Goal: Find contact information: Find contact information

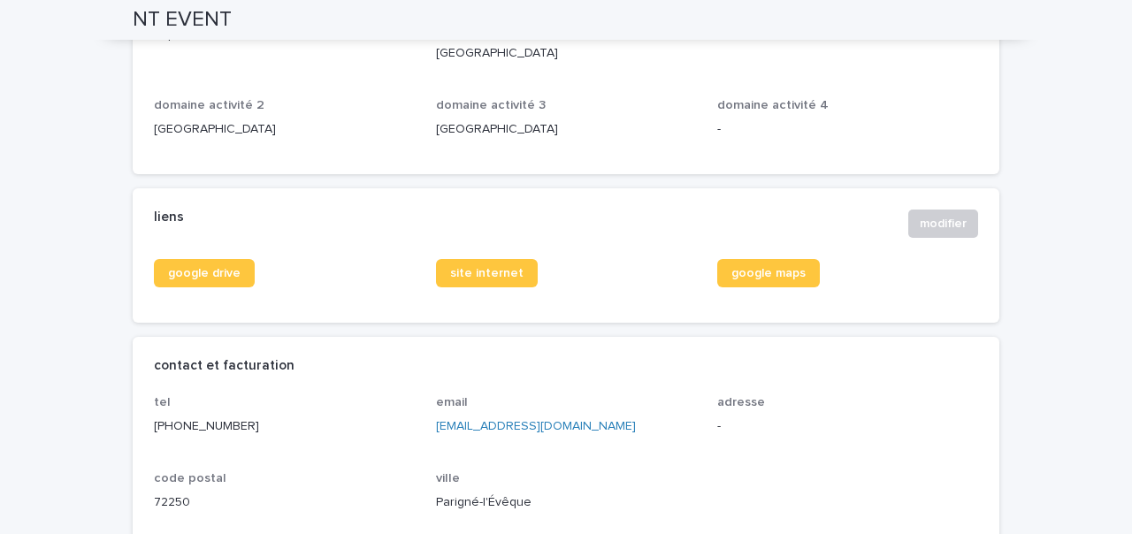
scroll to position [602, 0]
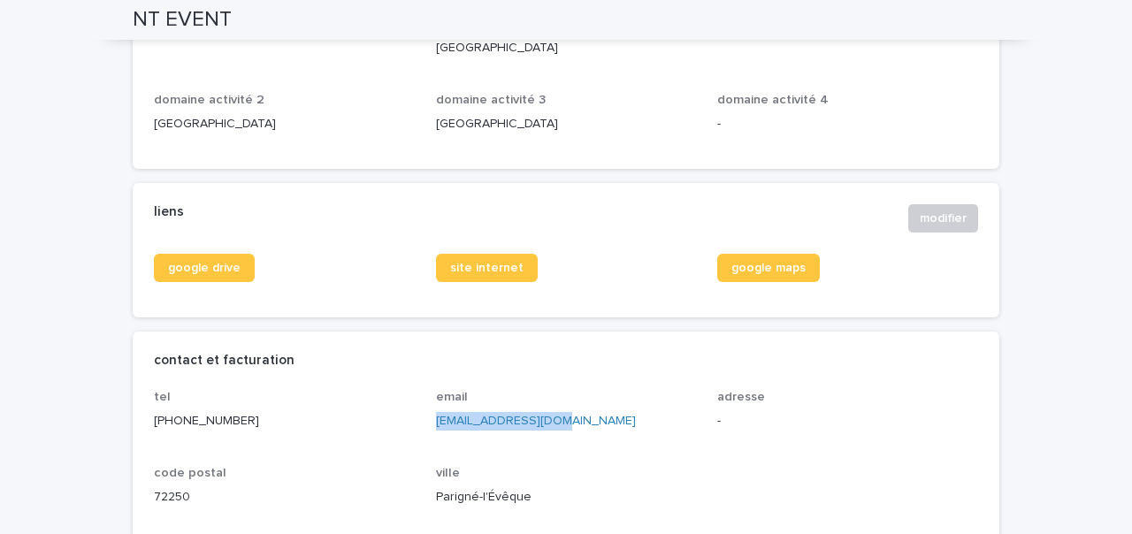
drag, startPoint x: 552, startPoint y: 422, endPoint x: 438, endPoint y: 425, distance: 114.1
click at [438, 424] on p "contact@nt-event.fr" at bounding box center [566, 421] width 261 height 19
copy link "contact@nt-event.fr"
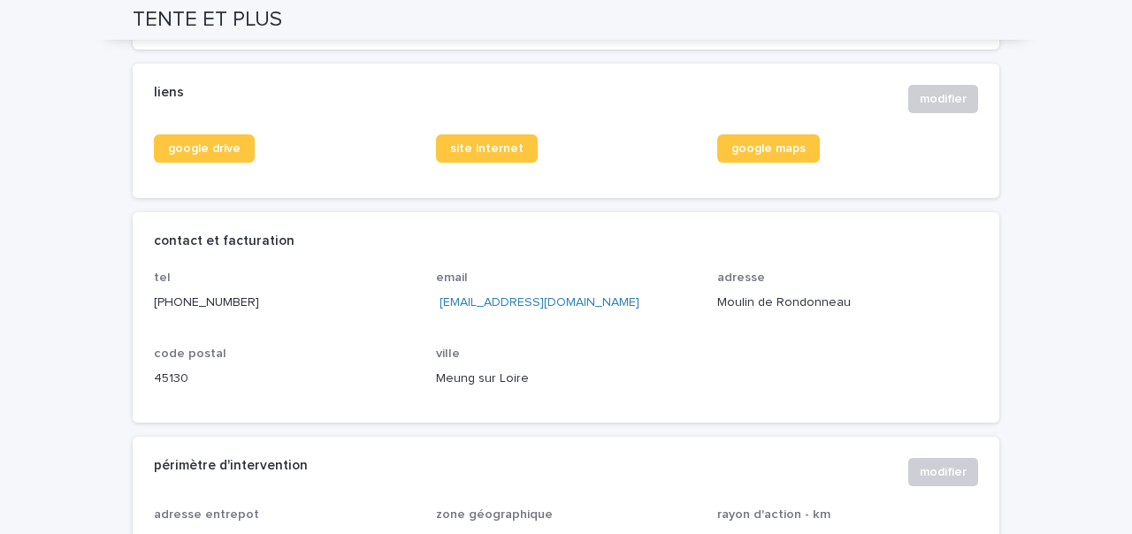
scroll to position [703, 0]
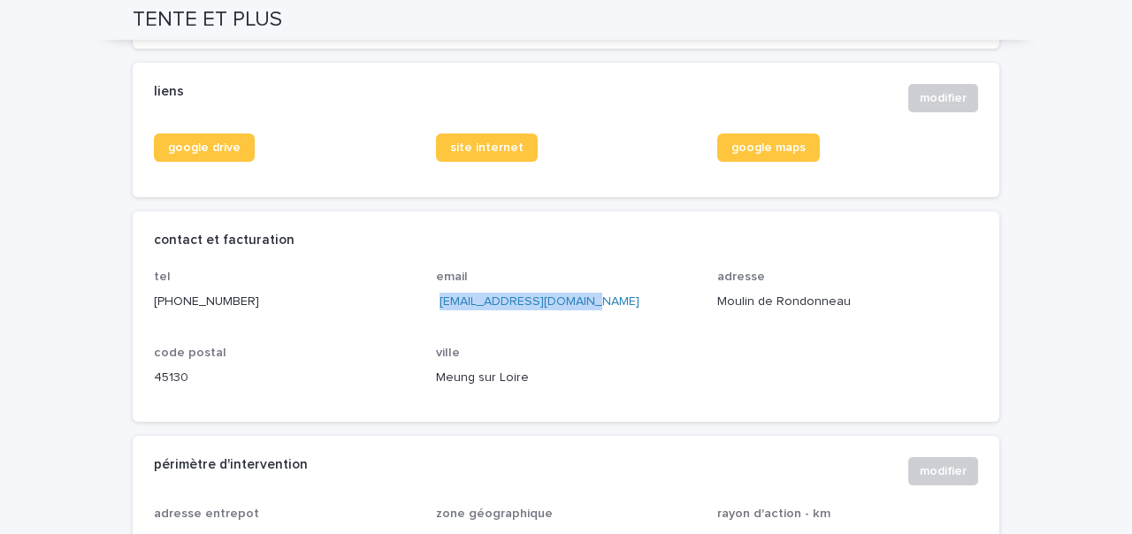
drag, startPoint x: 589, startPoint y: 300, endPoint x: 440, endPoint y: 302, distance: 149.5
click at [440, 302] on p "contact@tenteetplus.com" at bounding box center [566, 302] width 261 height 19
copy link "contact@tenteetplus.com"
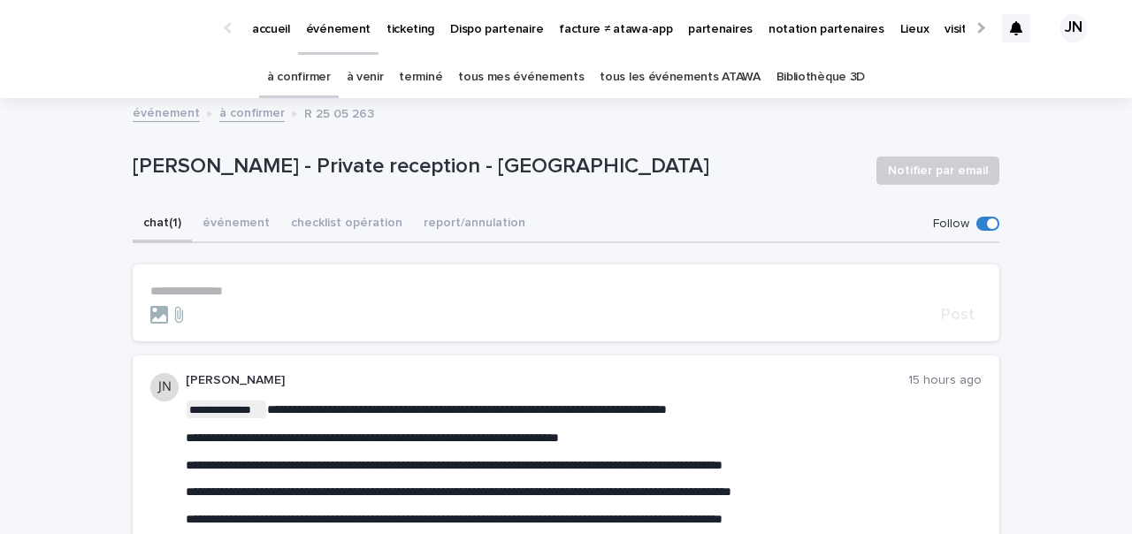
click at [317, 71] on link "à confirmer" at bounding box center [299, 78] width 64 height 42
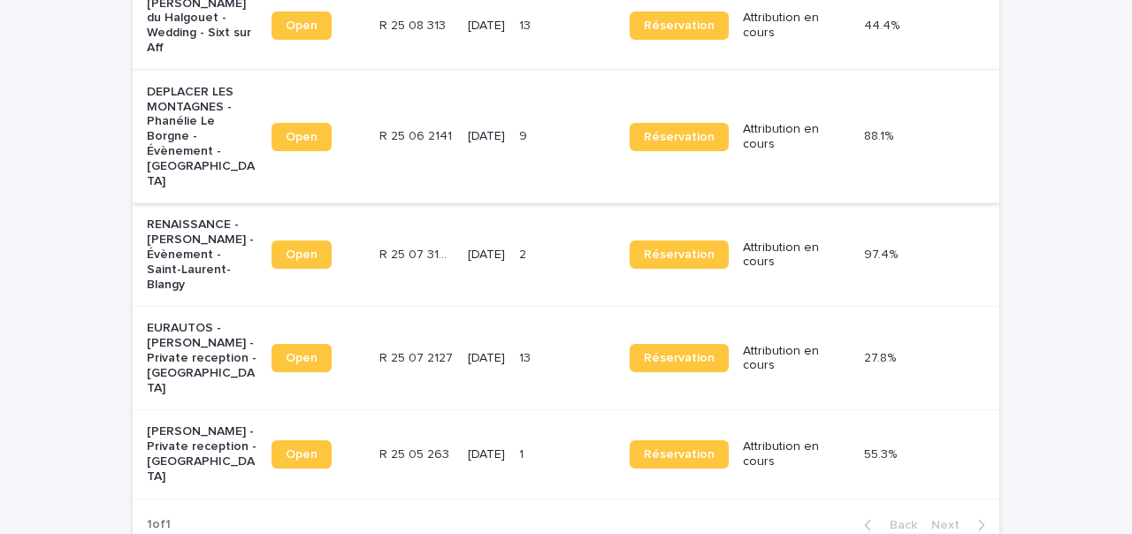
scroll to position [257, 0]
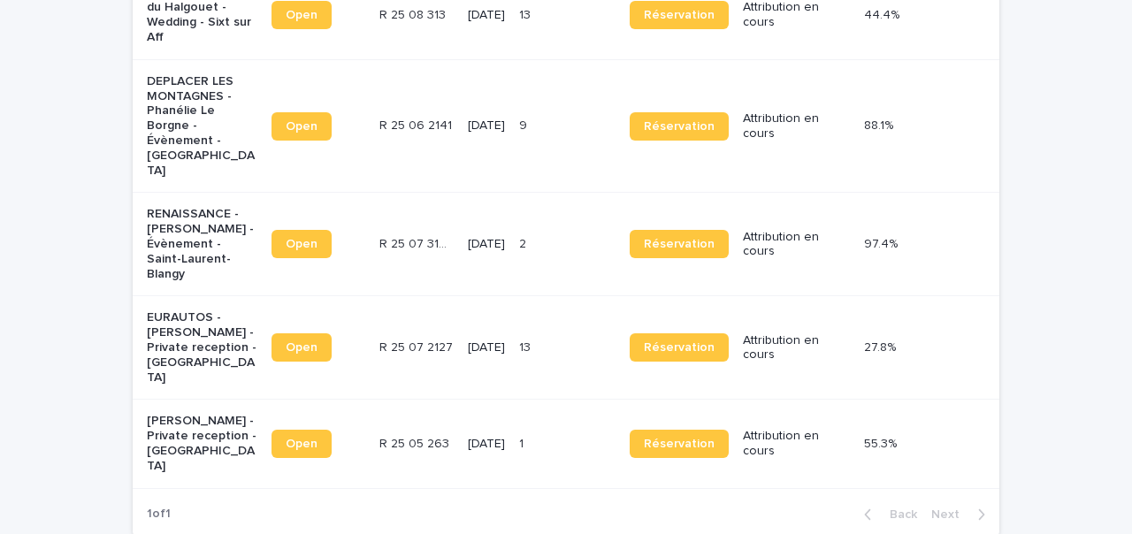
click at [241, 207] on p "RENAISSANCE - [PERSON_NAME] - Évènement - Saint-Laurent-Blangy" at bounding box center [202, 244] width 111 height 74
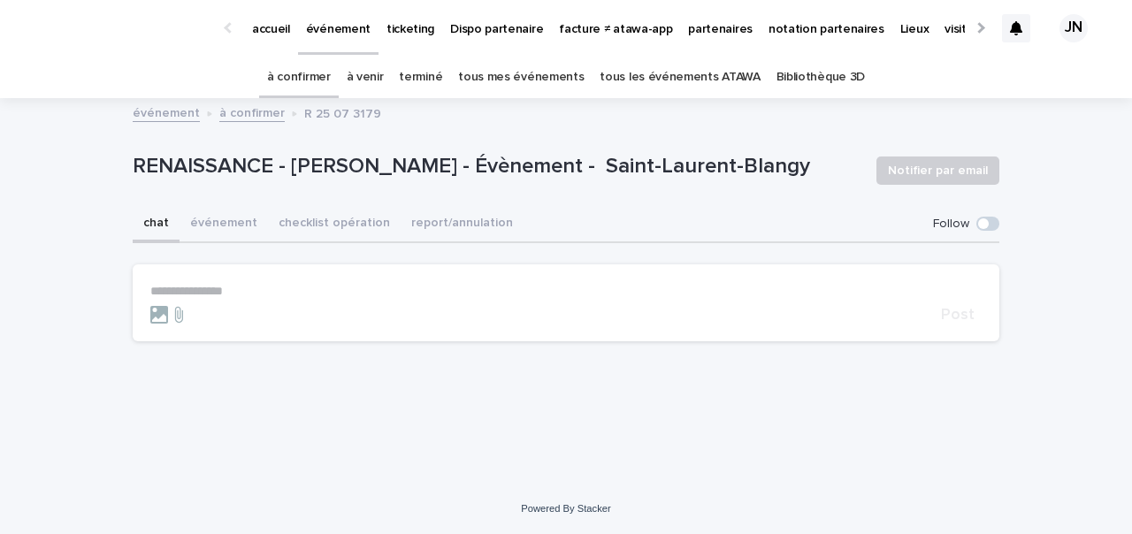
click at [311, 75] on link "à confirmer" at bounding box center [299, 78] width 64 height 42
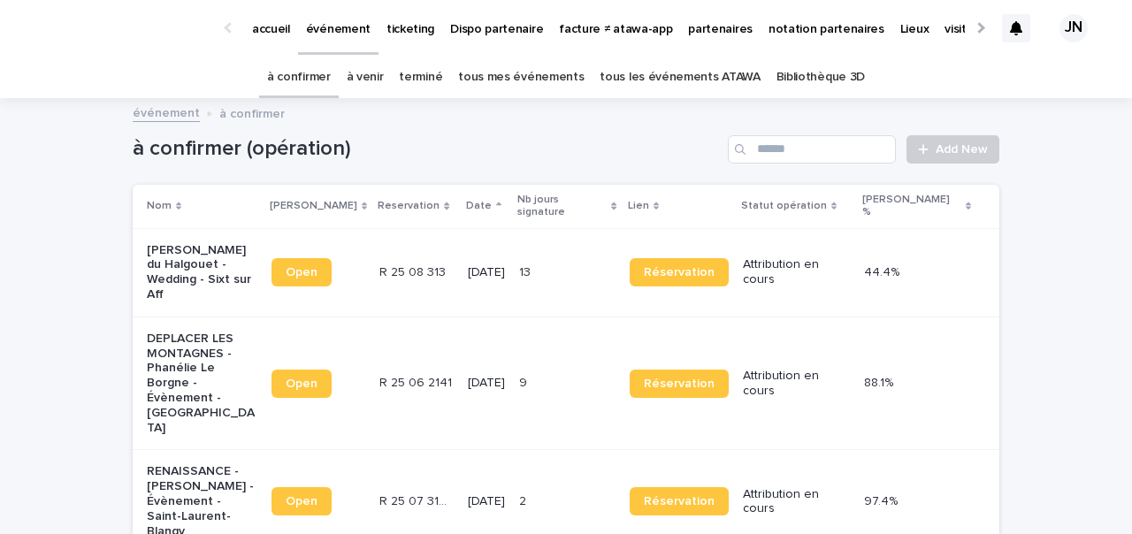
scroll to position [9, 0]
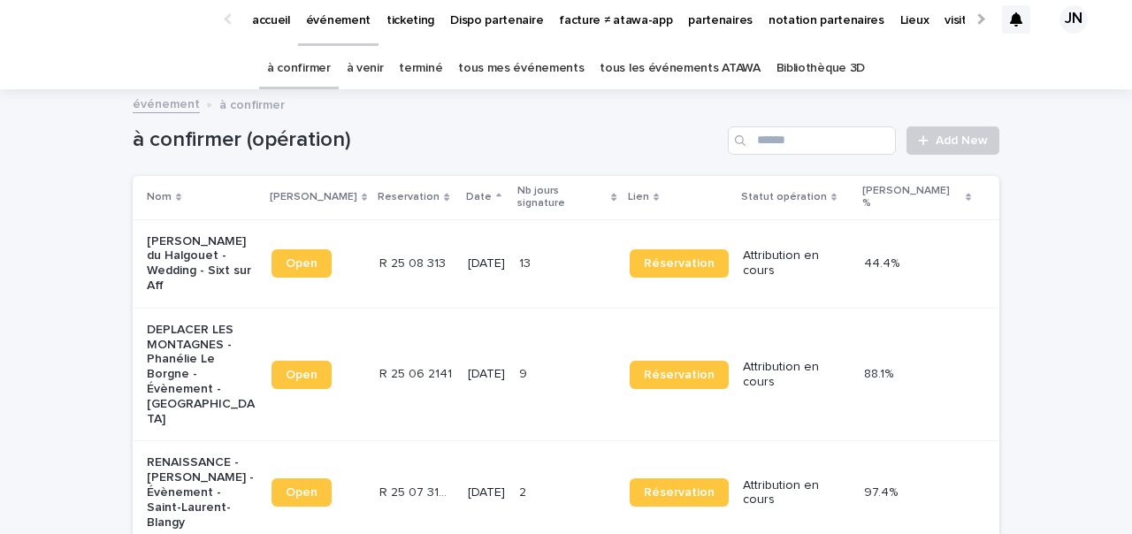
click at [252, 327] on p "DEPLACER LES MONTAGNES - Phanélie Le Borgne - Évènement - [GEOGRAPHIC_DATA]" at bounding box center [202, 375] width 111 height 104
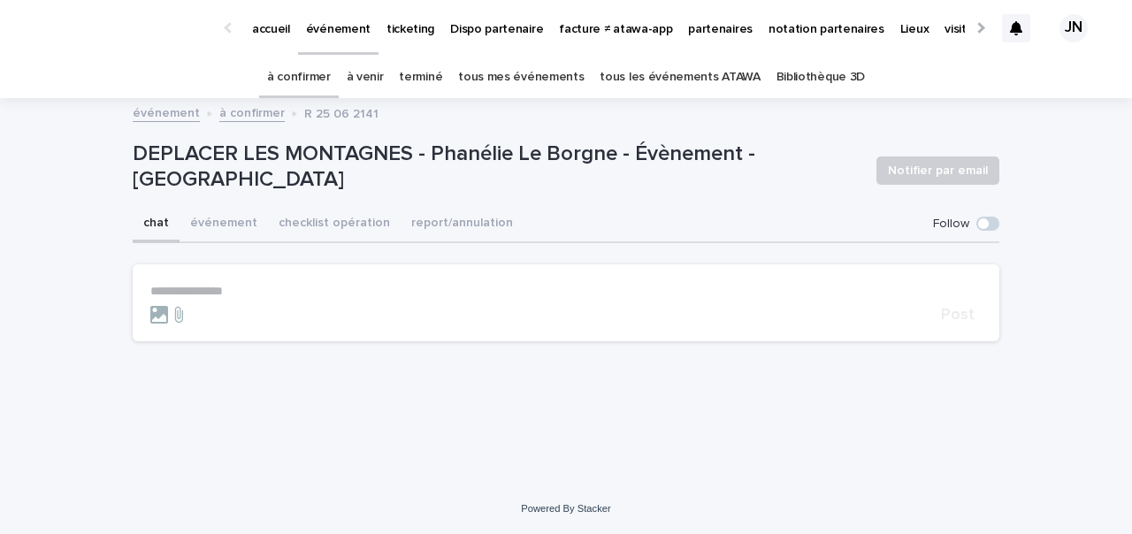
click at [438, 115] on div "événement à confirmer R 25 06 2141" at bounding box center [566, 114] width 885 height 25
click at [701, 5] on p "partenaires" at bounding box center [720, 18] width 65 height 37
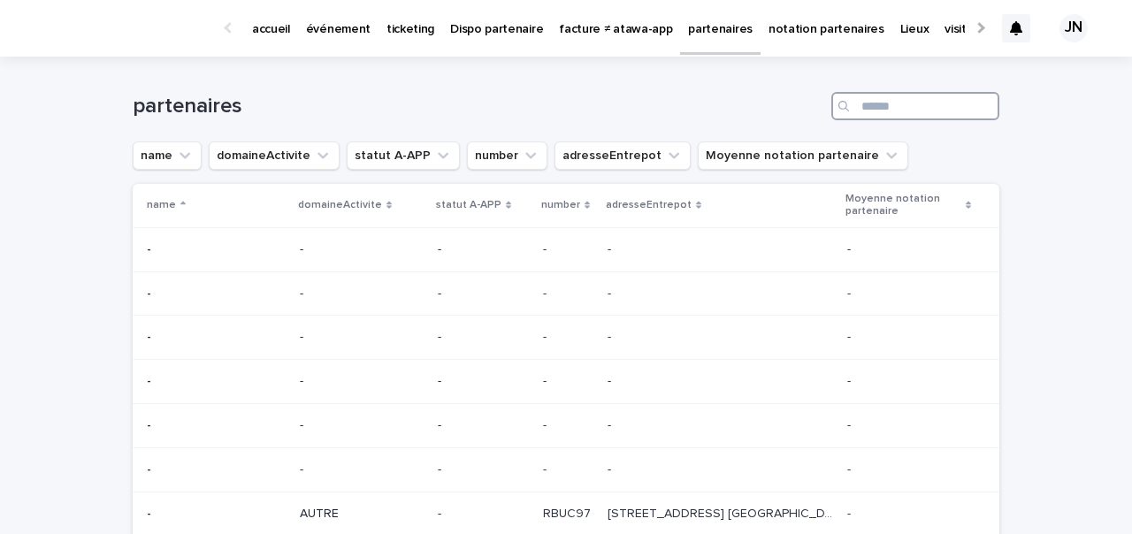
click at [894, 116] on input "Search" at bounding box center [916, 106] width 168 height 28
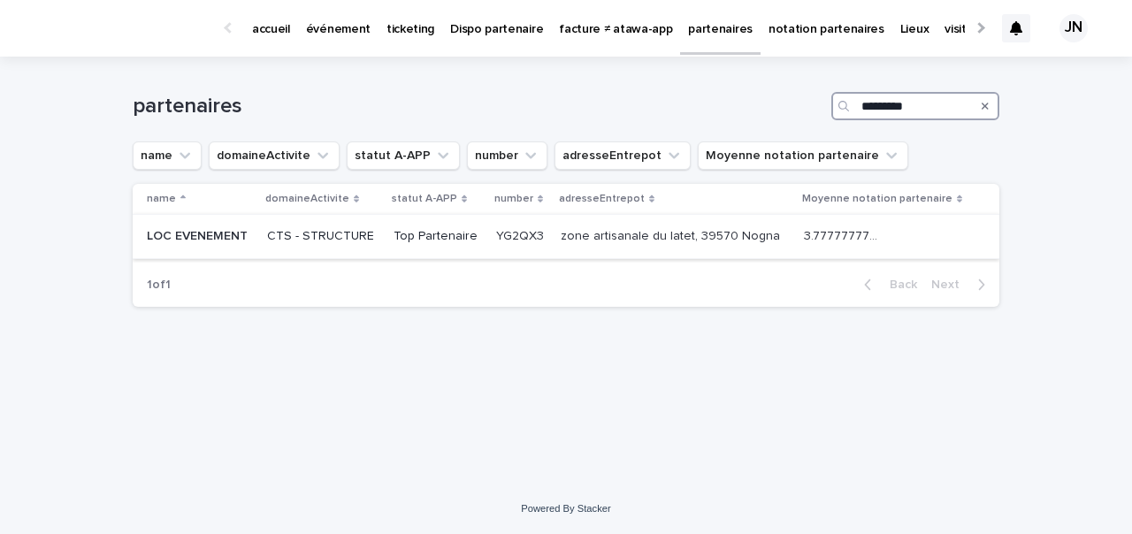
type input "*********"
click at [253, 235] on p at bounding box center [200, 236] width 106 height 15
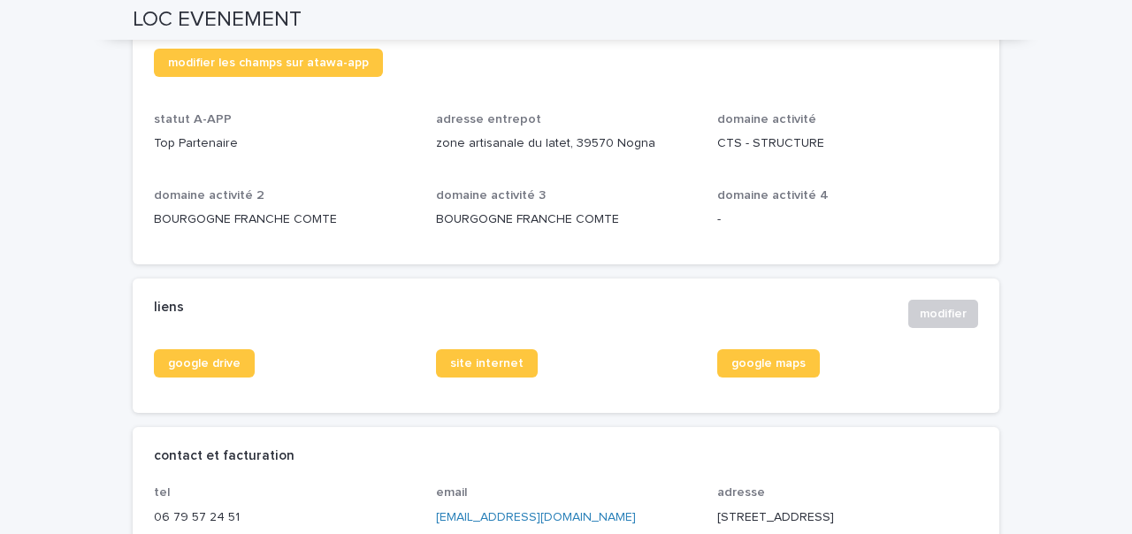
scroll to position [602, 0]
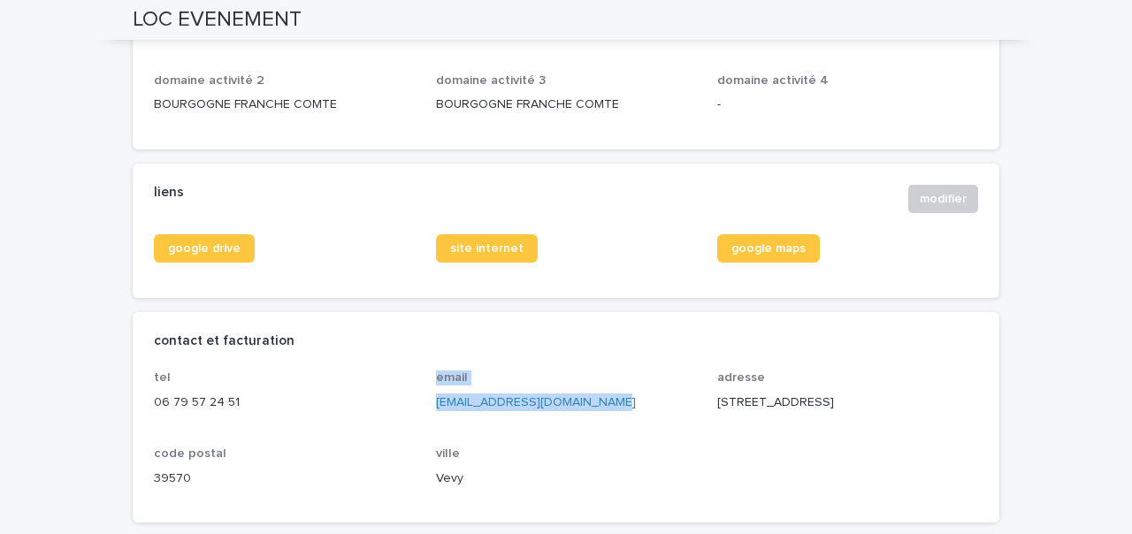
drag, startPoint x: 419, startPoint y: 395, endPoint x: 598, endPoint y: 395, distance: 178.7
click at [599, 395] on div "tel 06 79 57 24 51 email mickaelcassabois@hotmail.fr adresse 275 rue du Chateau…" at bounding box center [566, 436] width 824 height 131
click at [603, 398] on p "mickaelcassabois@hotmail.fr" at bounding box center [566, 403] width 261 height 19
drag, startPoint x: 602, startPoint y: 398, endPoint x: 431, endPoint y: 398, distance: 171.6
click at [430, 398] on div "tel 06 79 57 24 51 email mickaelcassabois@hotmail.fr adresse 275 rue du Chateau…" at bounding box center [566, 436] width 824 height 131
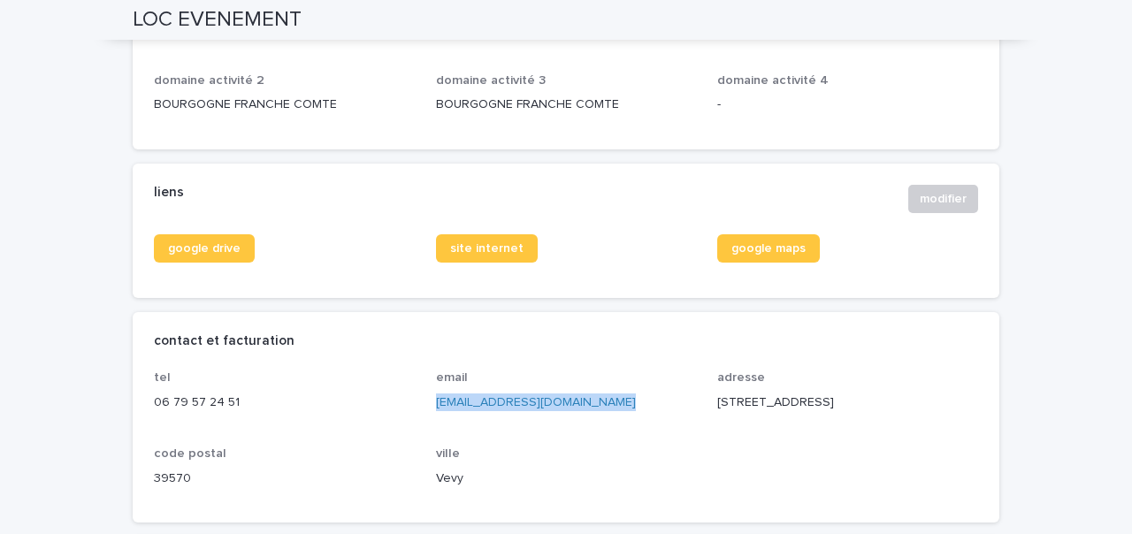
copy link "mickaelcassabois@hotmail.fr"
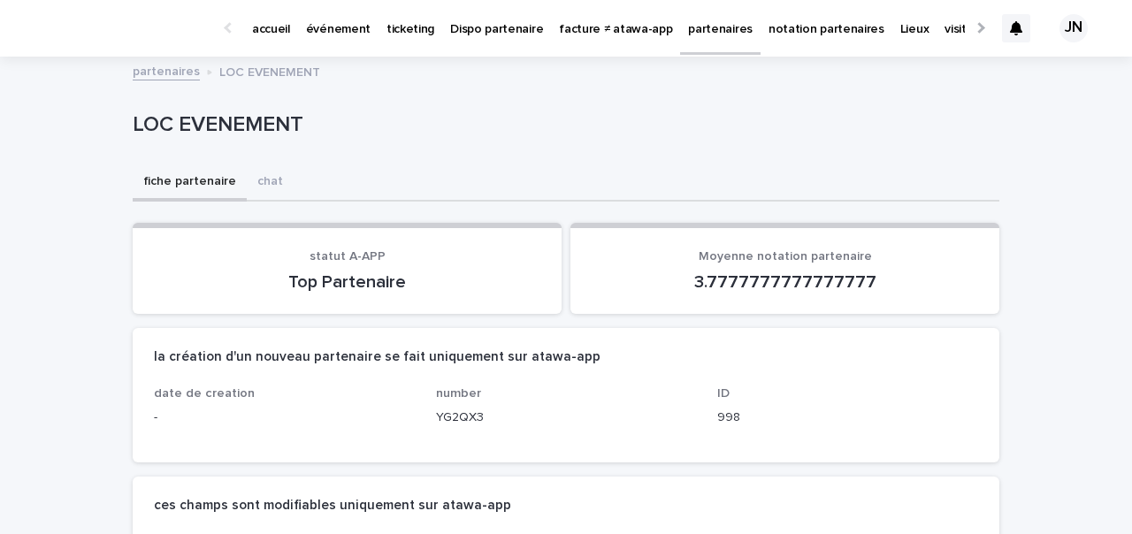
click at [145, 78] on link "partenaires" at bounding box center [166, 70] width 67 height 20
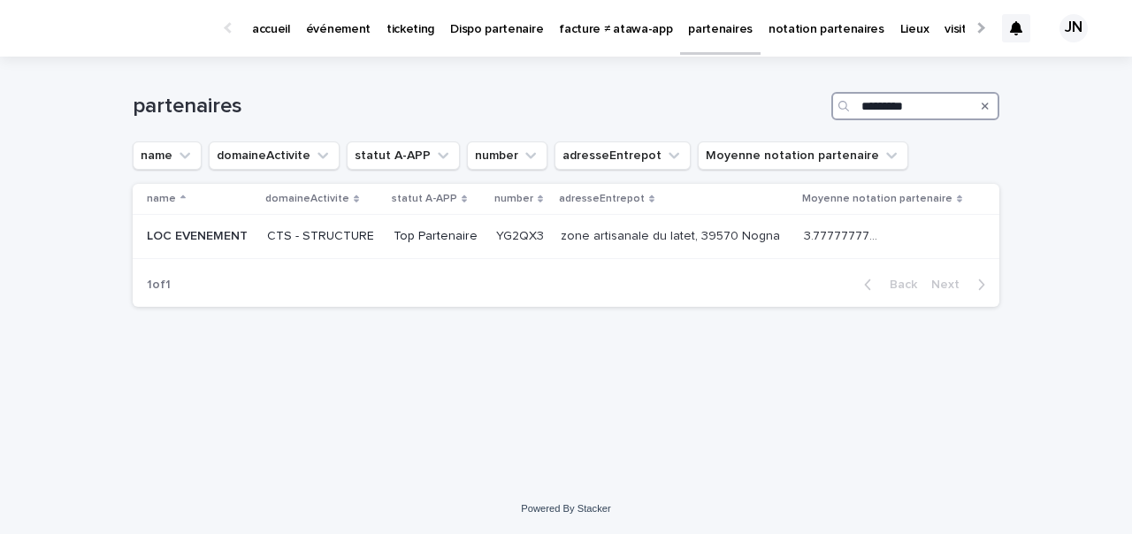
drag, startPoint x: 936, startPoint y: 114, endPoint x: 777, endPoint y: 111, distance: 159.3
click at [777, 111] on div "partenaires *********" at bounding box center [566, 106] width 867 height 28
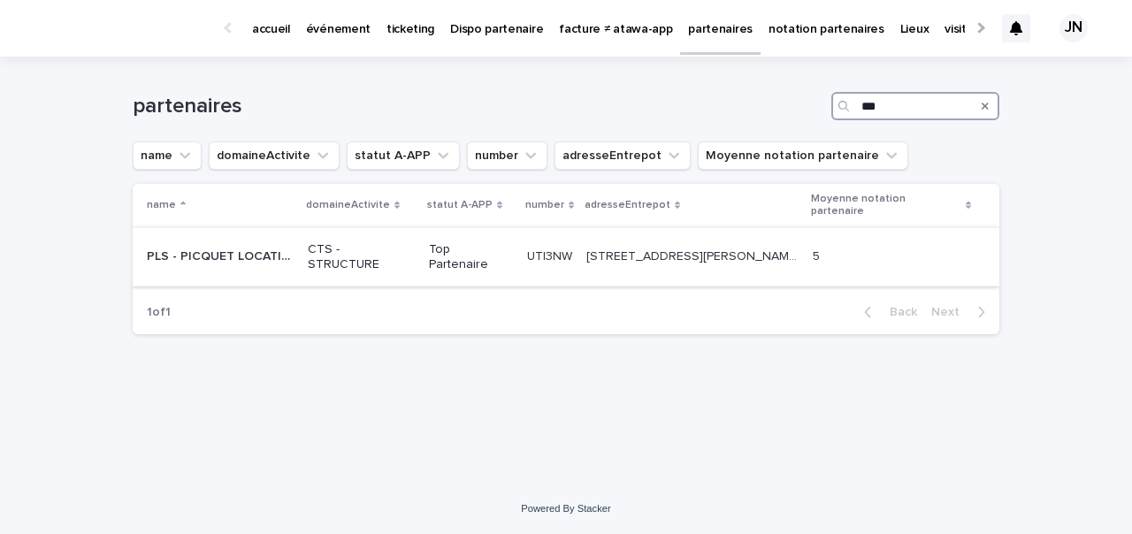
type input "***"
click at [378, 249] on p "CTS - STRUCTURE" at bounding box center [361, 257] width 107 height 30
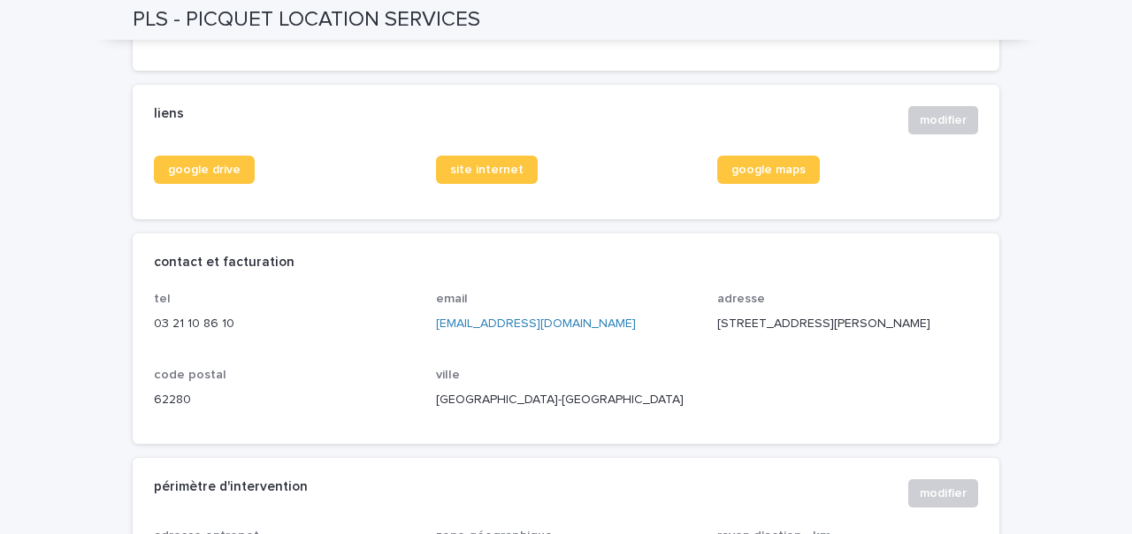
scroll to position [688, 0]
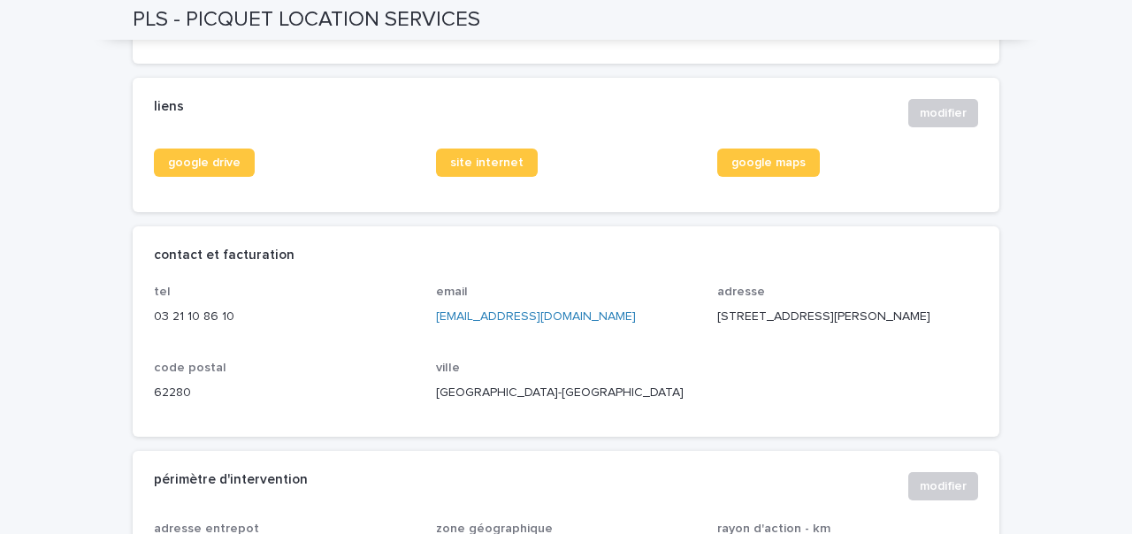
drag, startPoint x: 661, startPoint y: 335, endPoint x: 429, endPoint y: 333, distance: 231.8
click at [429, 333] on div "tel 03 21 10 86 10 email infos@picquet-location-services.com adresse 5 Rue Pier…" at bounding box center [566, 350] width 824 height 131
copy link "infos@picquet-location-services.com"
click at [284, 115] on div "liens" at bounding box center [524, 107] width 740 height 16
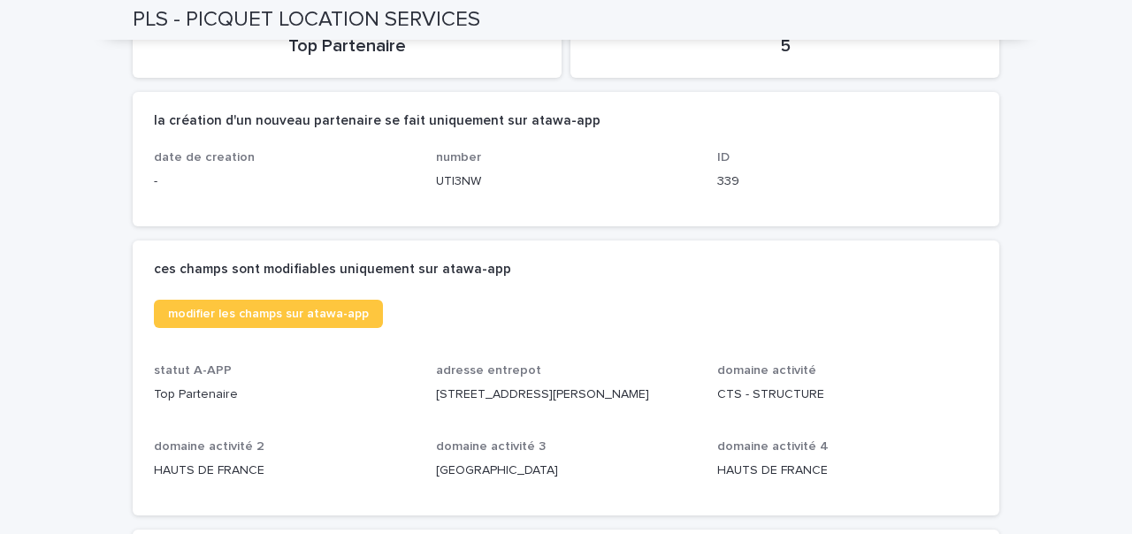
scroll to position [0, 0]
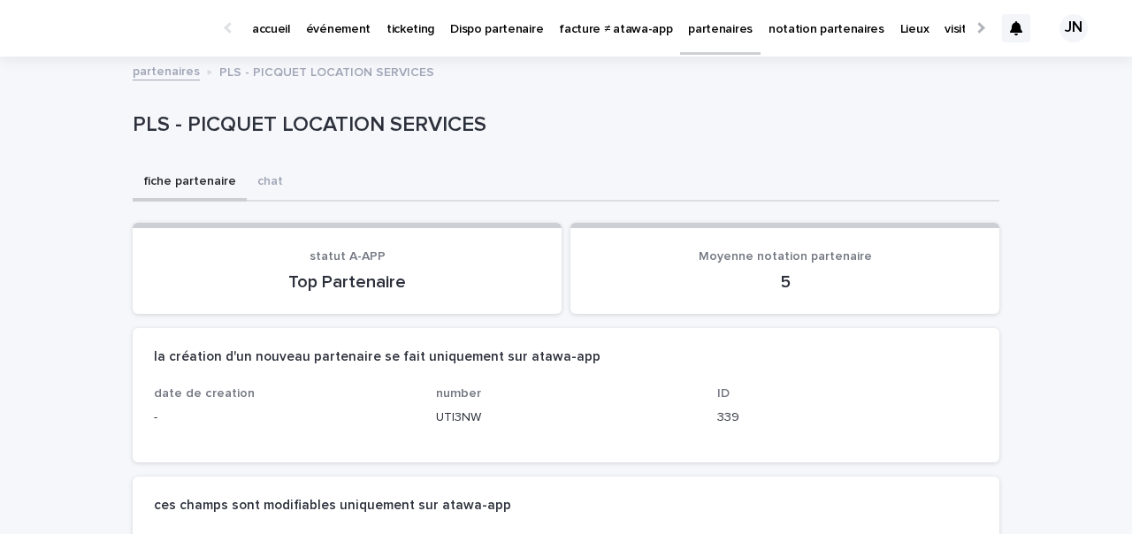
click at [317, 25] on p "événement" at bounding box center [338, 18] width 65 height 37
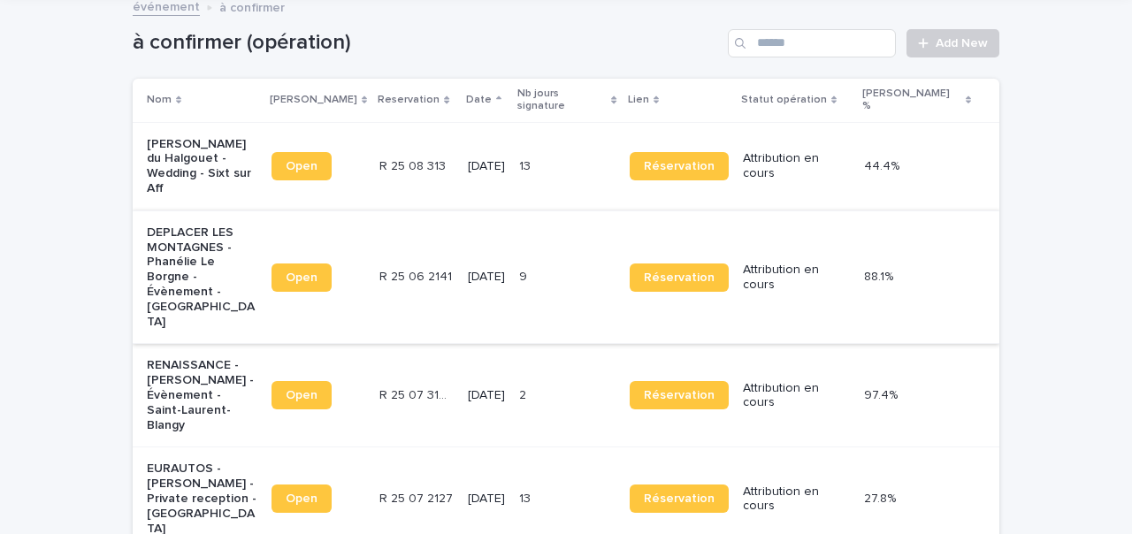
scroll to position [157, 0]
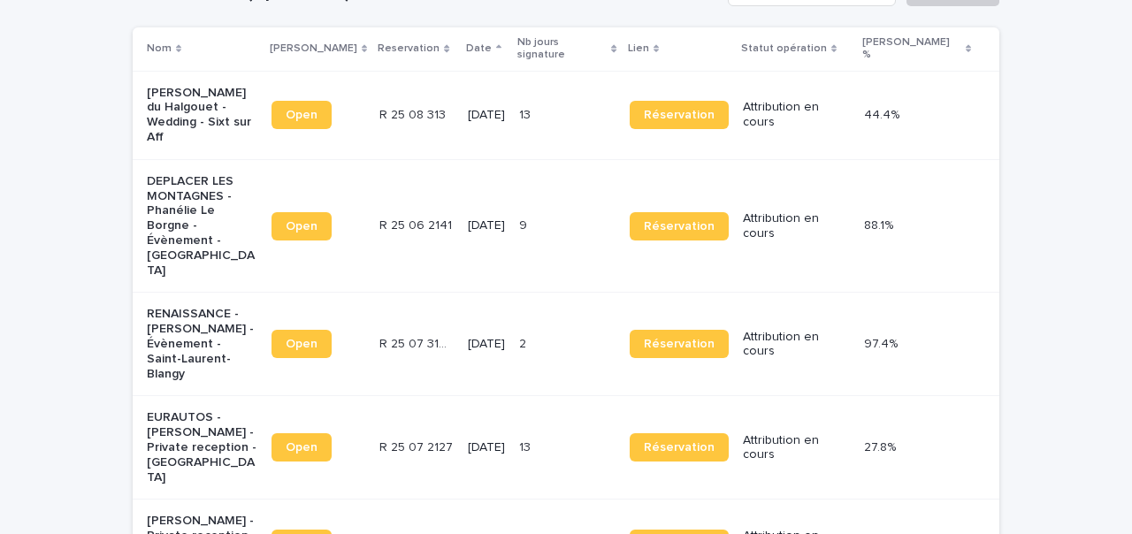
click at [383, 104] on p "R 25 08 313" at bounding box center [414, 113] width 70 height 19
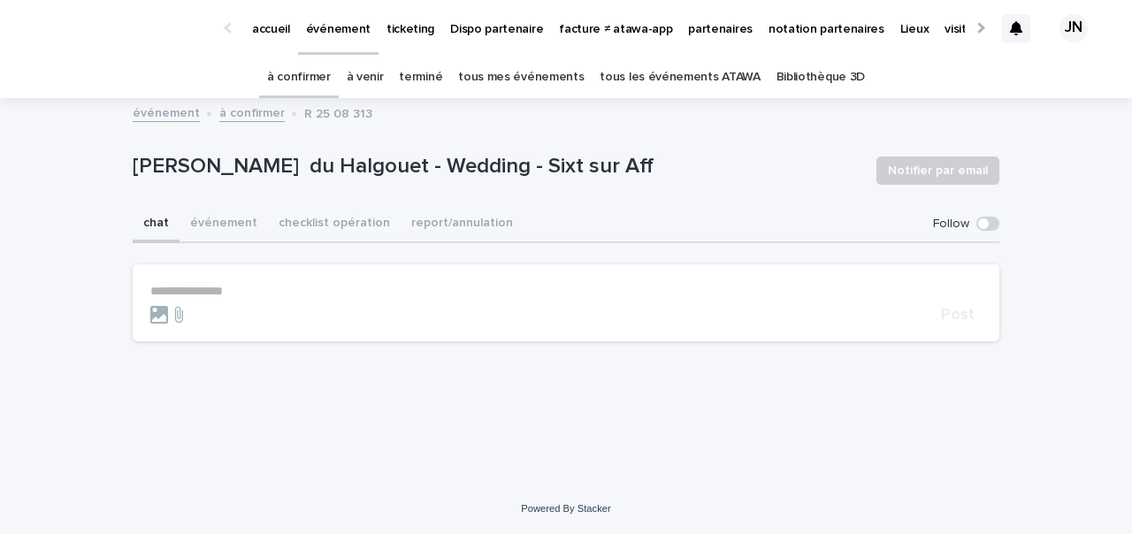
click at [290, 93] on link "à confirmer" at bounding box center [299, 78] width 64 height 42
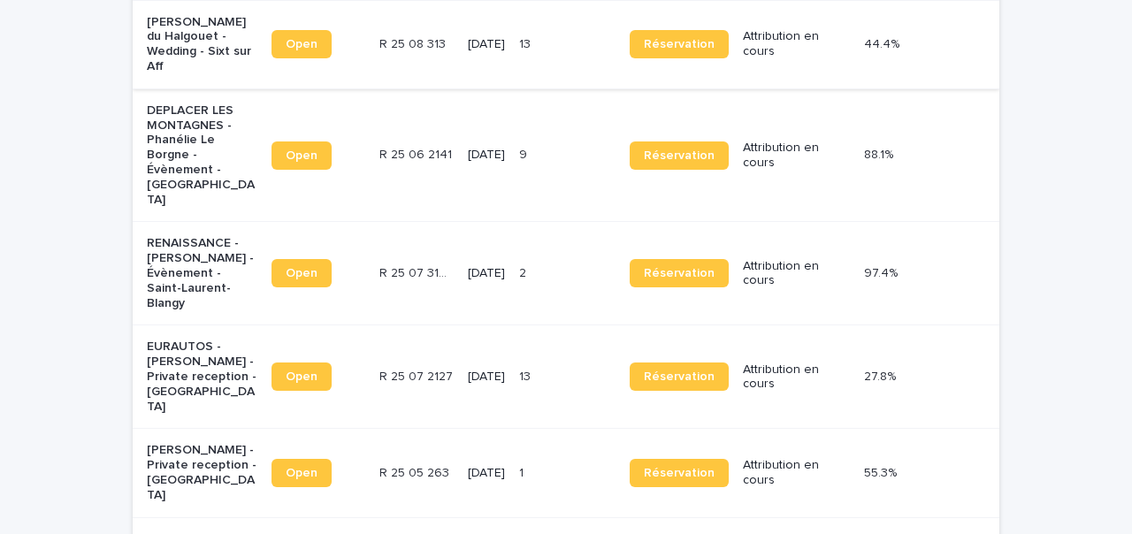
scroll to position [295, 0]
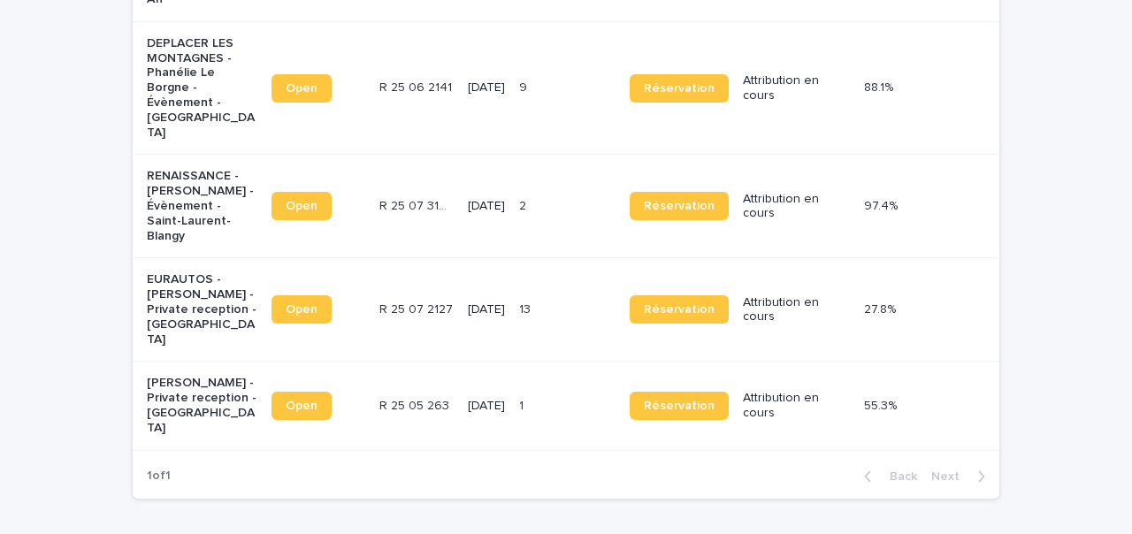
click at [221, 376] on p "[PERSON_NAME] - Private reception - [GEOGRAPHIC_DATA]" at bounding box center [202, 405] width 111 height 59
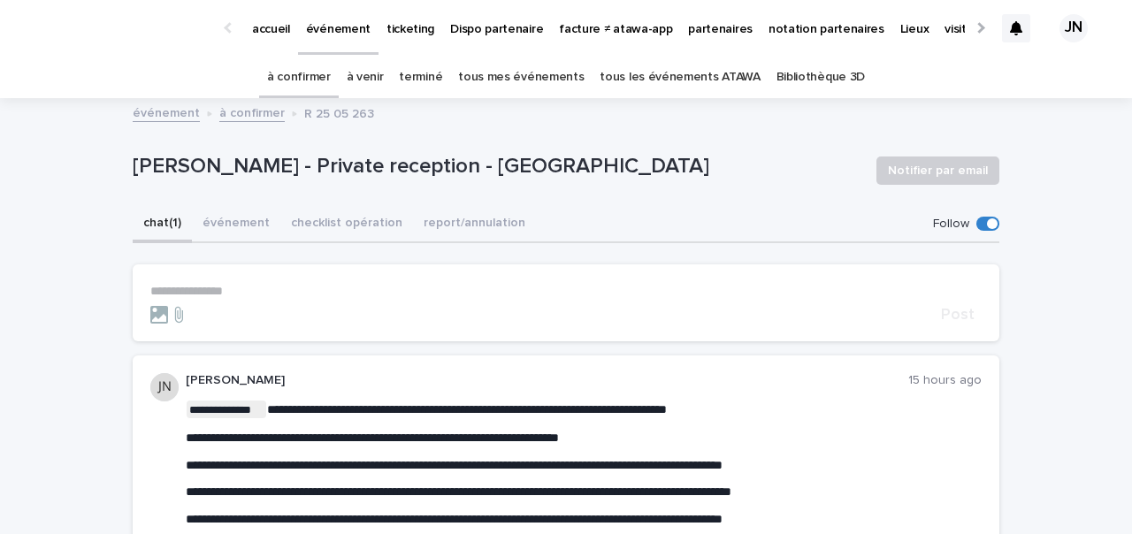
click at [303, 67] on link "à confirmer" at bounding box center [299, 78] width 64 height 42
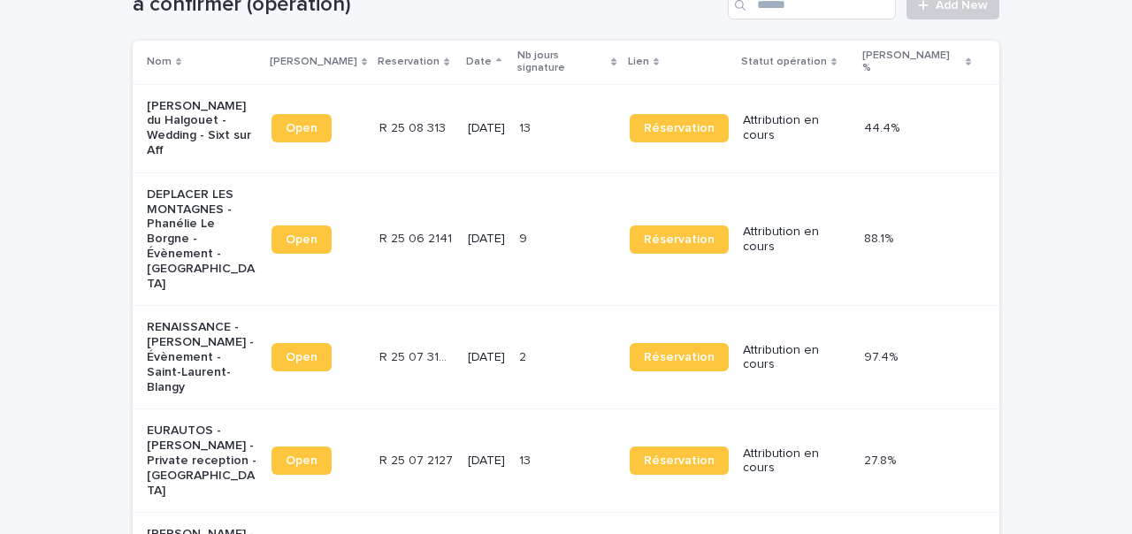
scroll to position [146, 0]
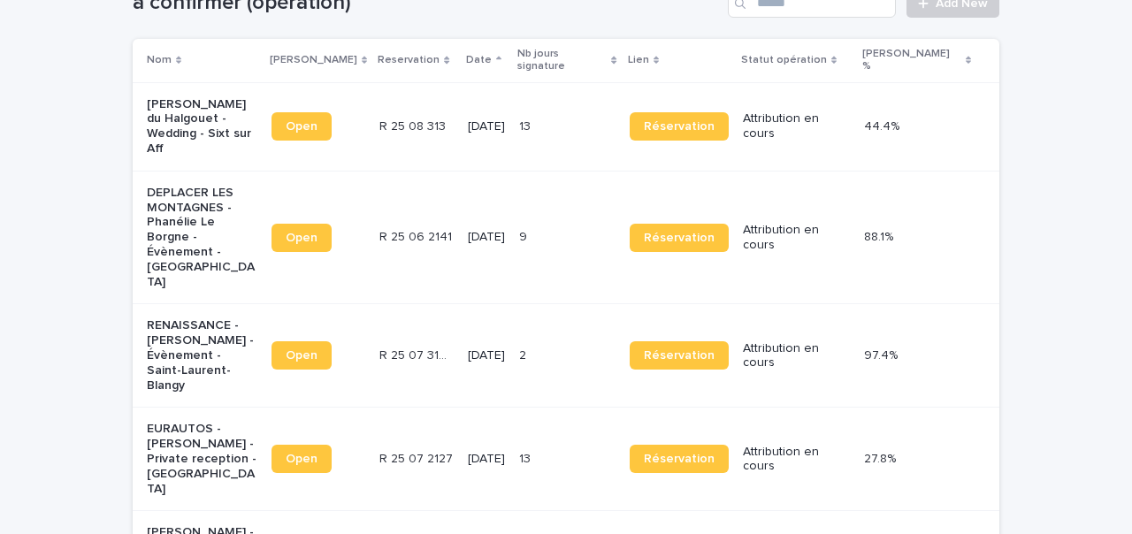
click at [193, 422] on p "EURAUTOS - [PERSON_NAME] - Private reception - [GEOGRAPHIC_DATA]" at bounding box center [202, 459] width 111 height 74
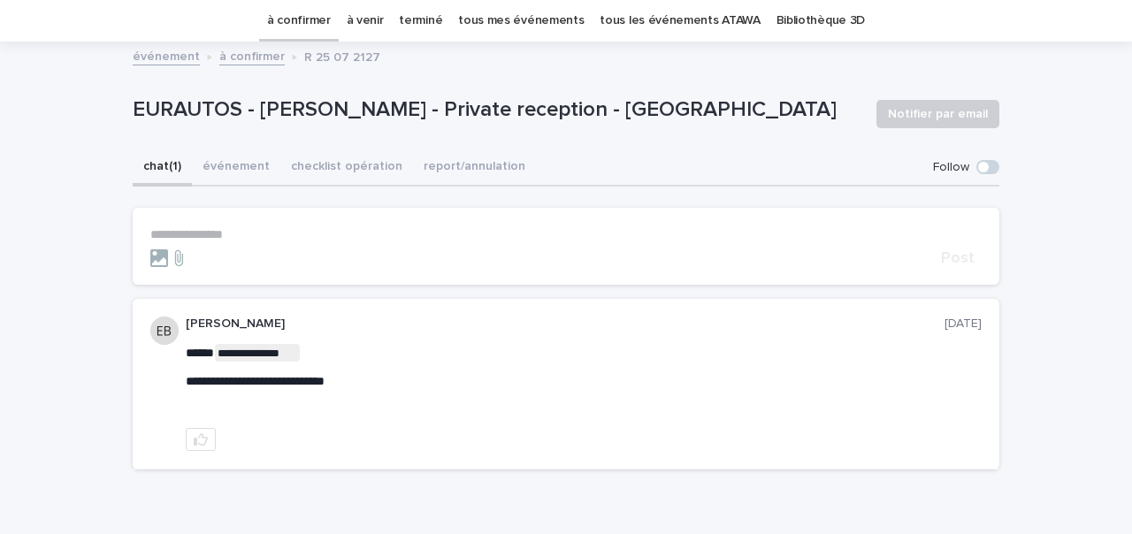
scroll to position [54, 0]
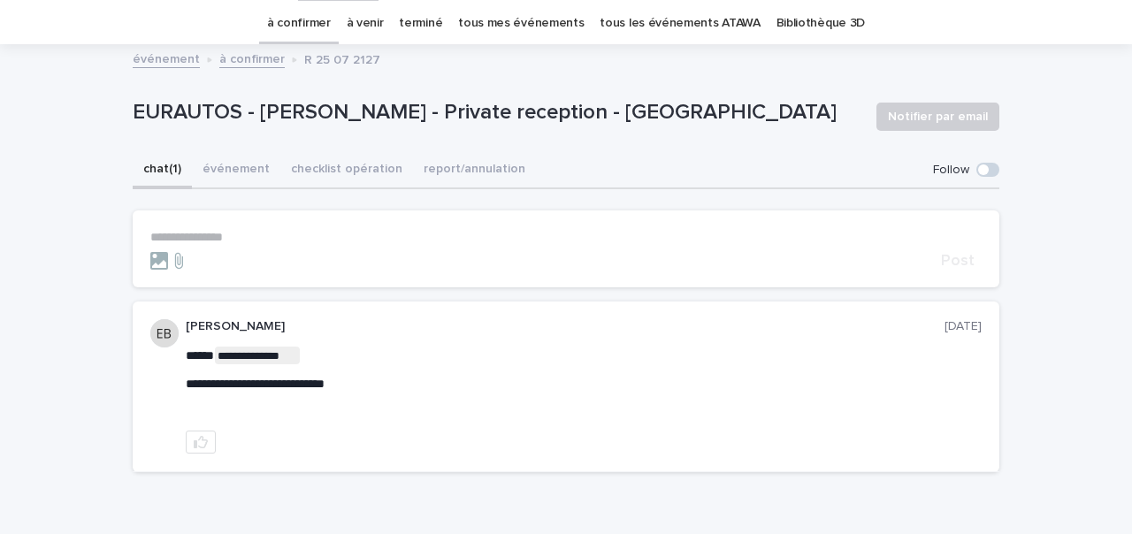
click at [313, 22] on link "à confirmer" at bounding box center [299, 24] width 64 height 42
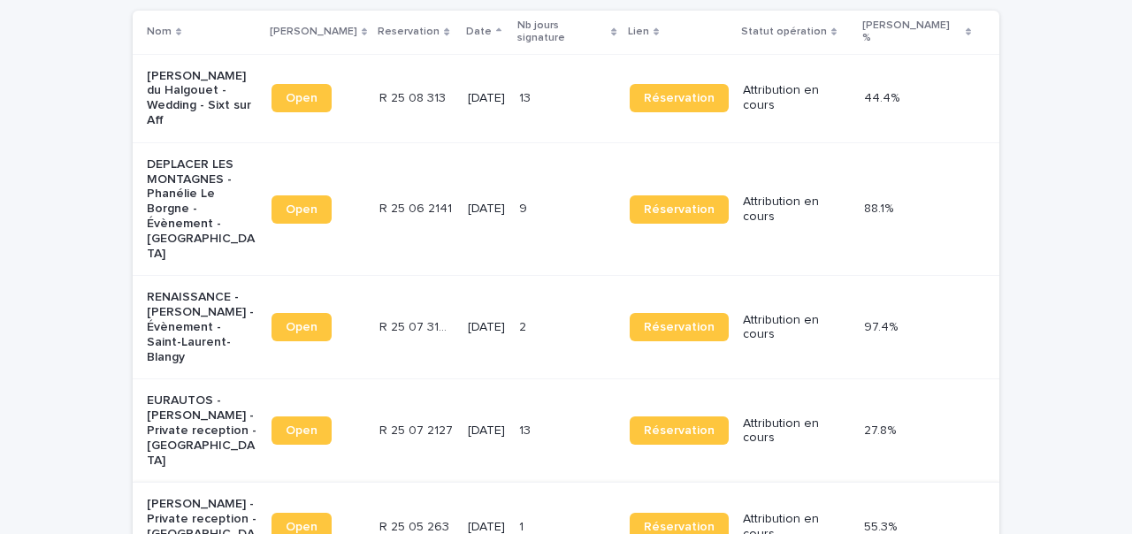
scroll to position [190, 0]
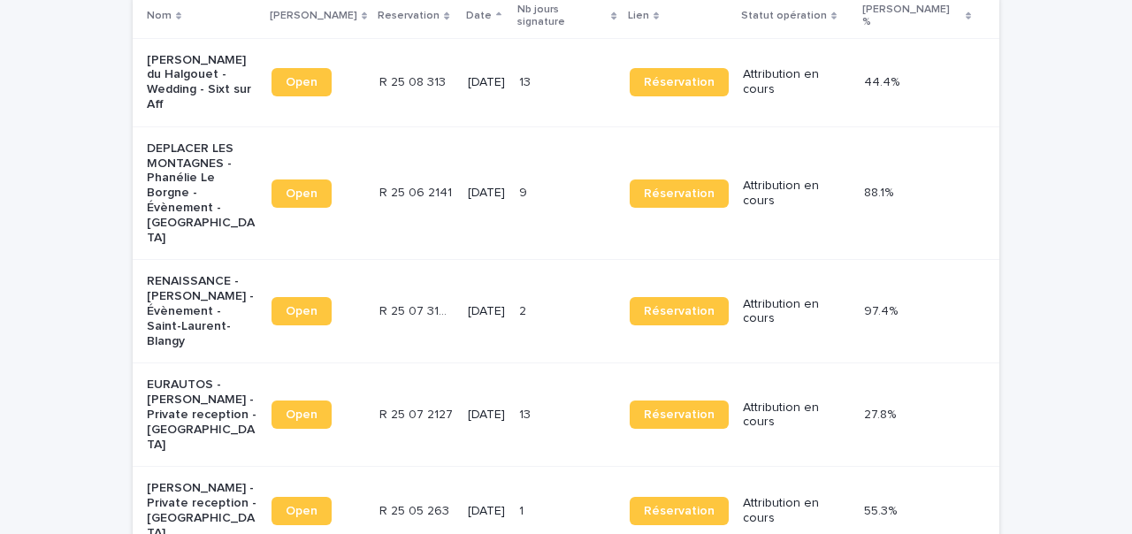
click at [395, 501] on p "R 25 05 263" at bounding box center [415, 510] width 73 height 19
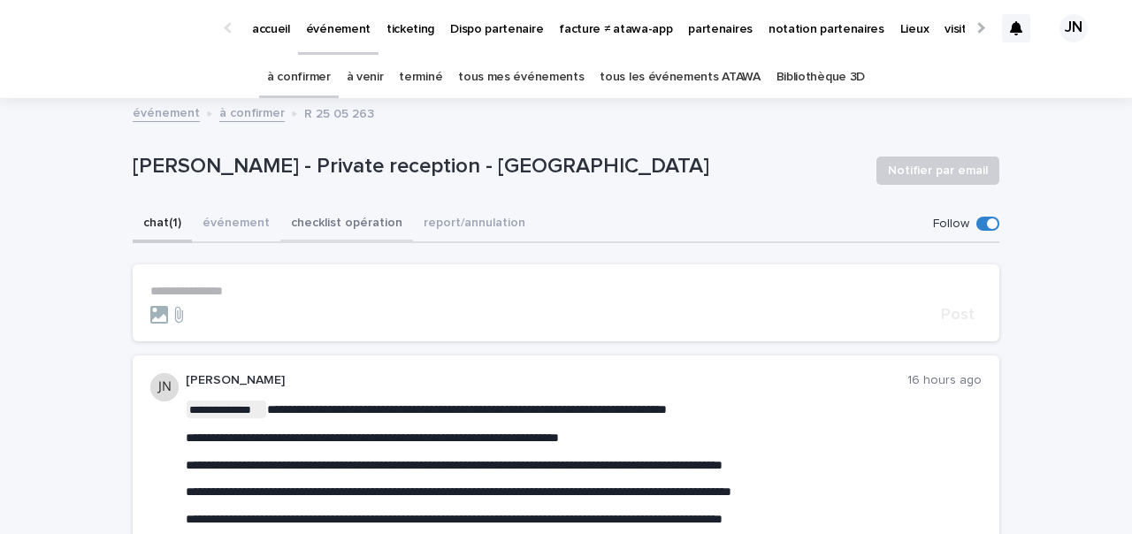
click at [242, 226] on button "événement" at bounding box center [236, 224] width 88 height 37
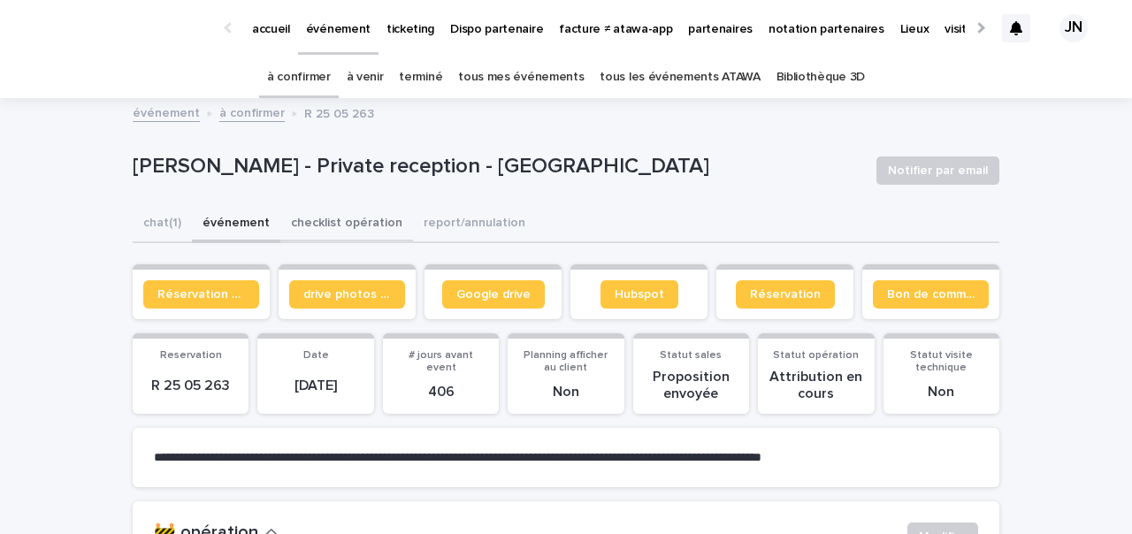
click at [327, 223] on button "checklist opération" at bounding box center [346, 224] width 133 height 37
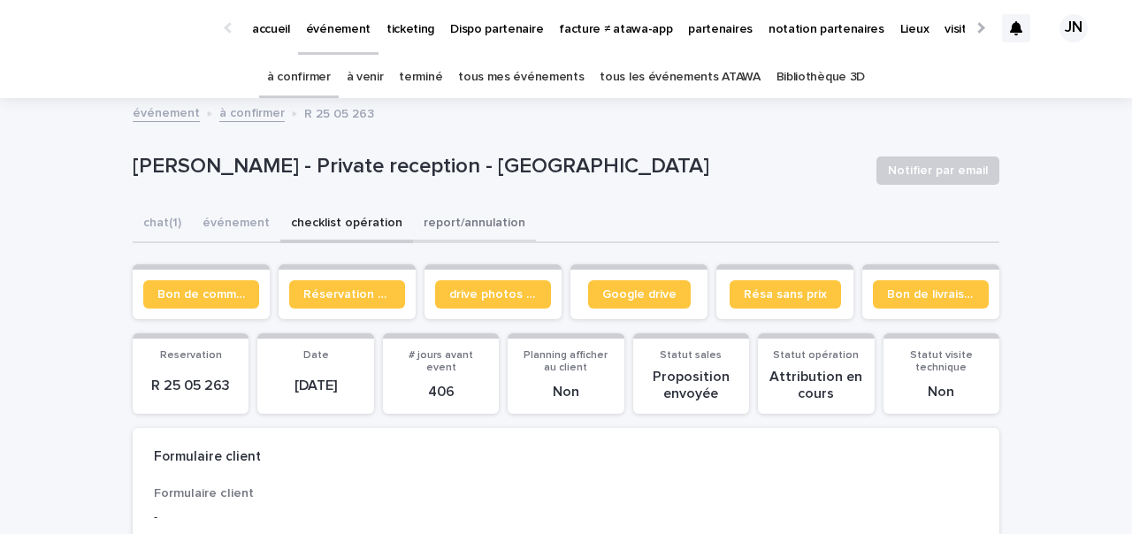
click at [457, 223] on button "report/annulation" at bounding box center [474, 224] width 123 height 37
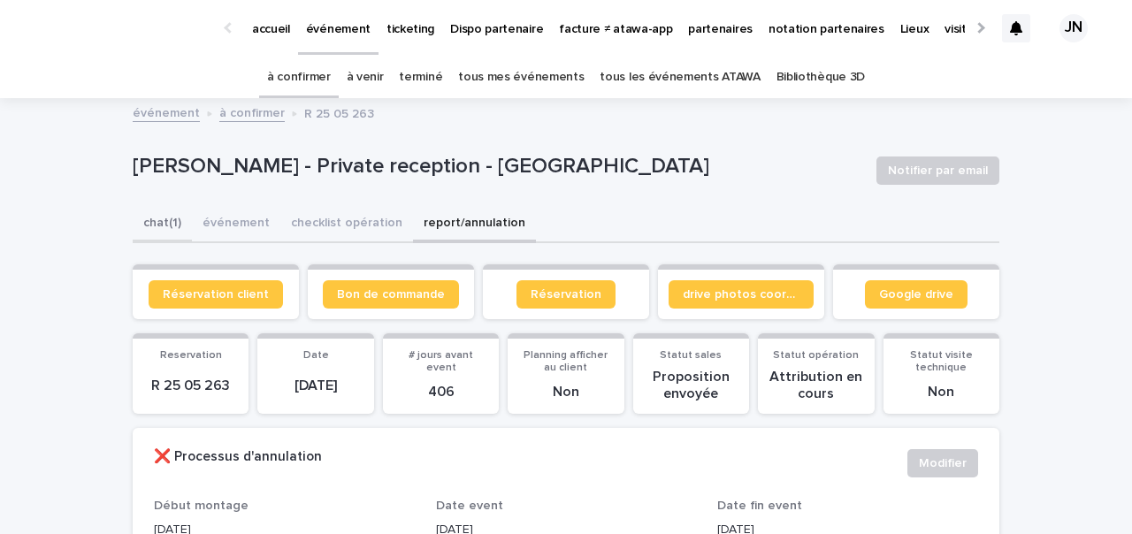
click at [157, 220] on button "chat (1)" at bounding box center [162, 224] width 59 height 37
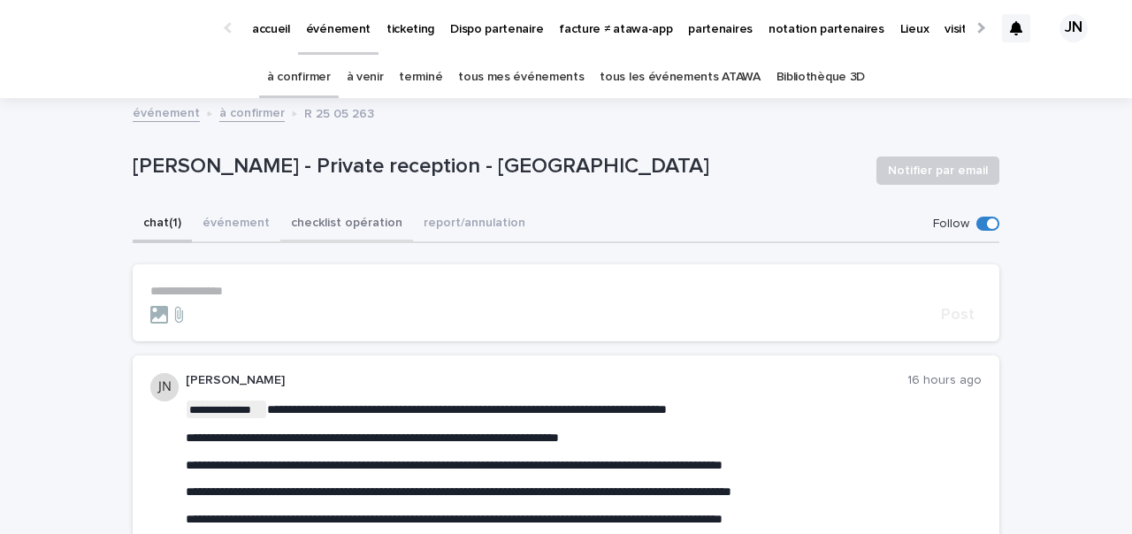
click at [295, 226] on button "checklist opération" at bounding box center [346, 224] width 133 height 37
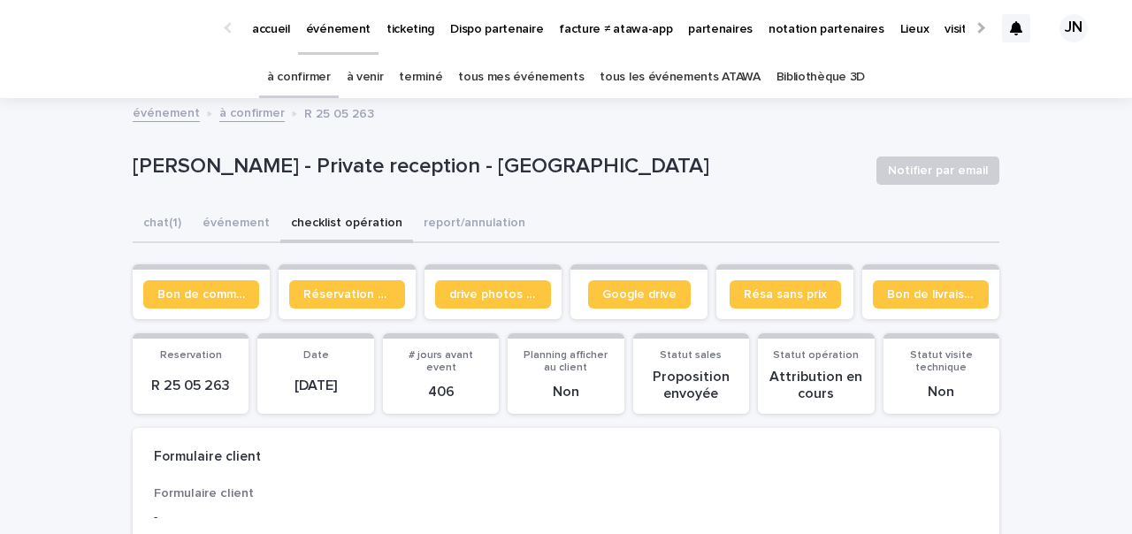
click at [616, 277] on section "Google drive" at bounding box center [639, 291] width 137 height 55
click at [616, 288] on span "Google drive" at bounding box center [639, 294] width 74 height 12
click at [497, 293] on span "drive photos coordinateur" at bounding box center [493, 294] width 88 height 12
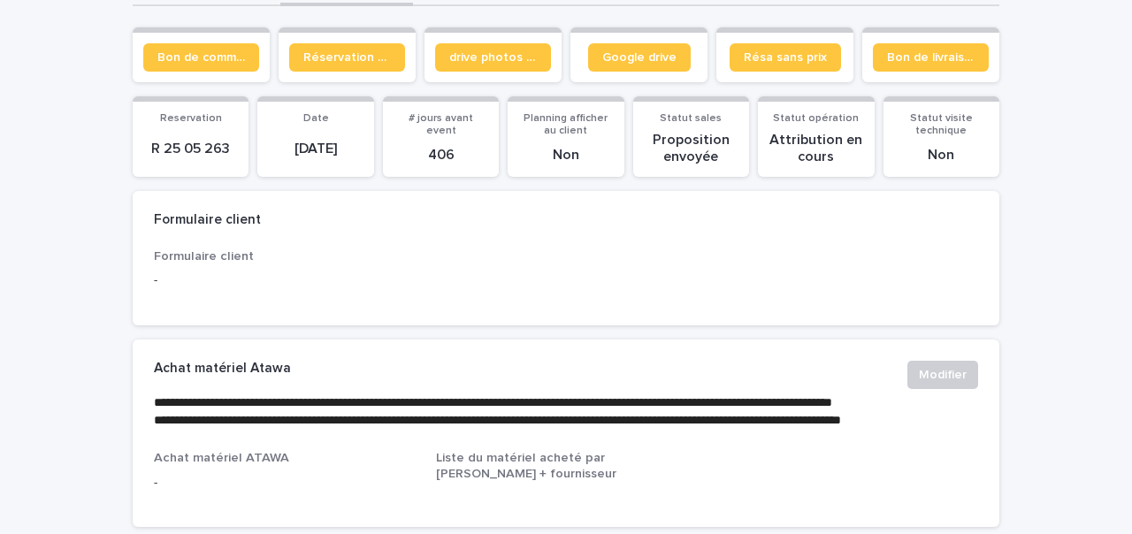
scroll to position [400, 0]
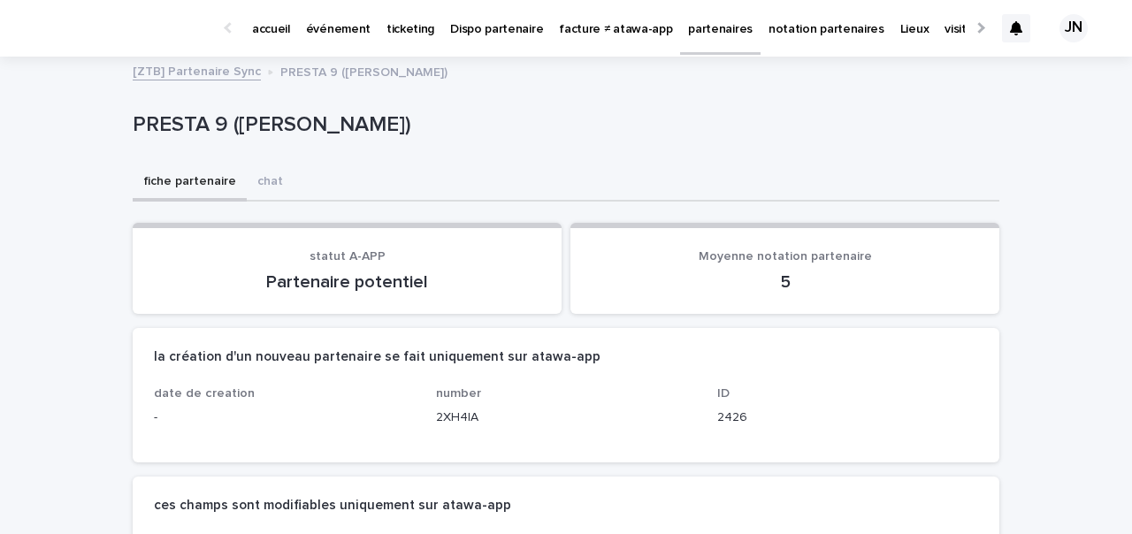
click at [334, 16] on p "événement" at bounding box center [338, 18] width 65 height 37
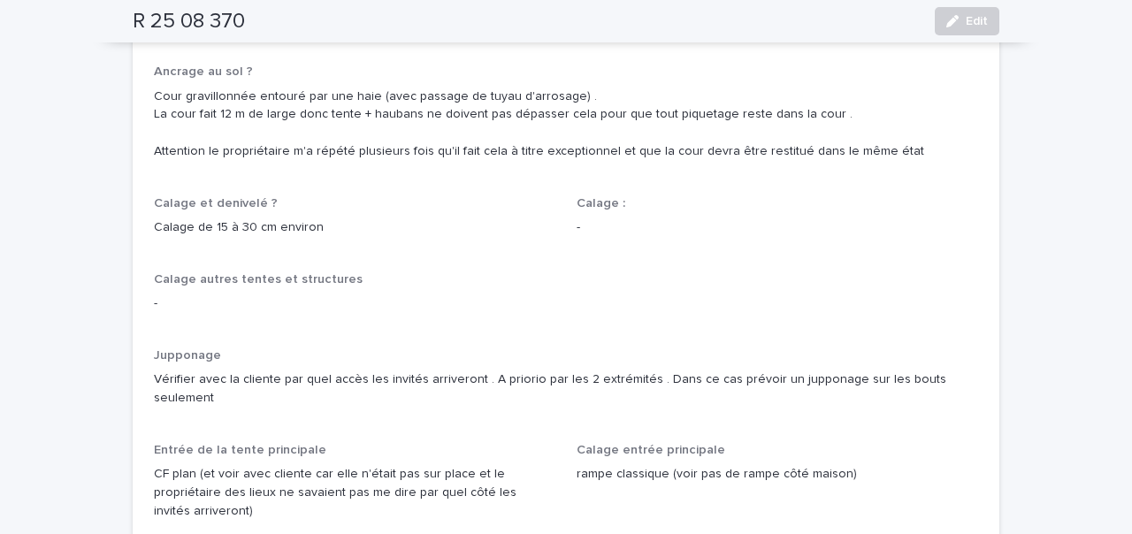
scroll to position [1386, 0]
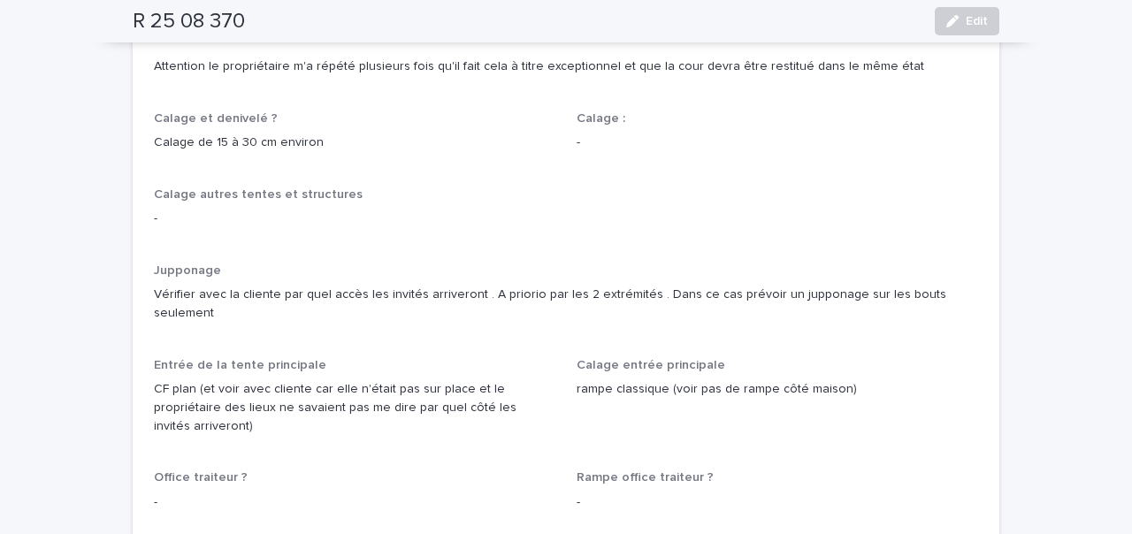
drag, startPoint x: 154, startPoint y: 241, endPoint x: 435, endPoint y: 272, distance: 283.0
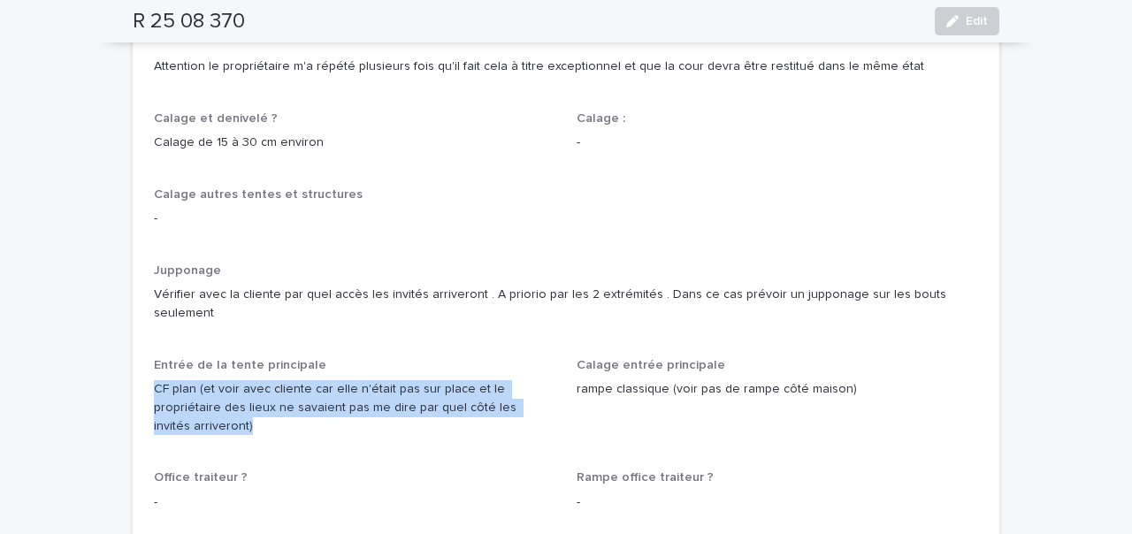
drag, startPoint x: 155, startPoint y: 320, endPoint x: 504, endPoint y: 368, distance: 352.7
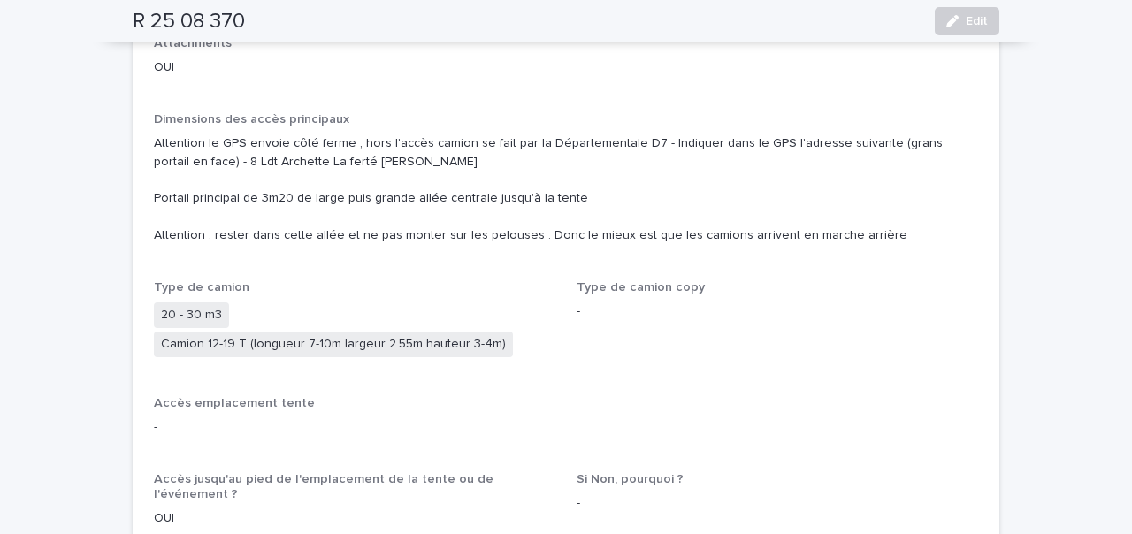
scroll to position [722, 0]
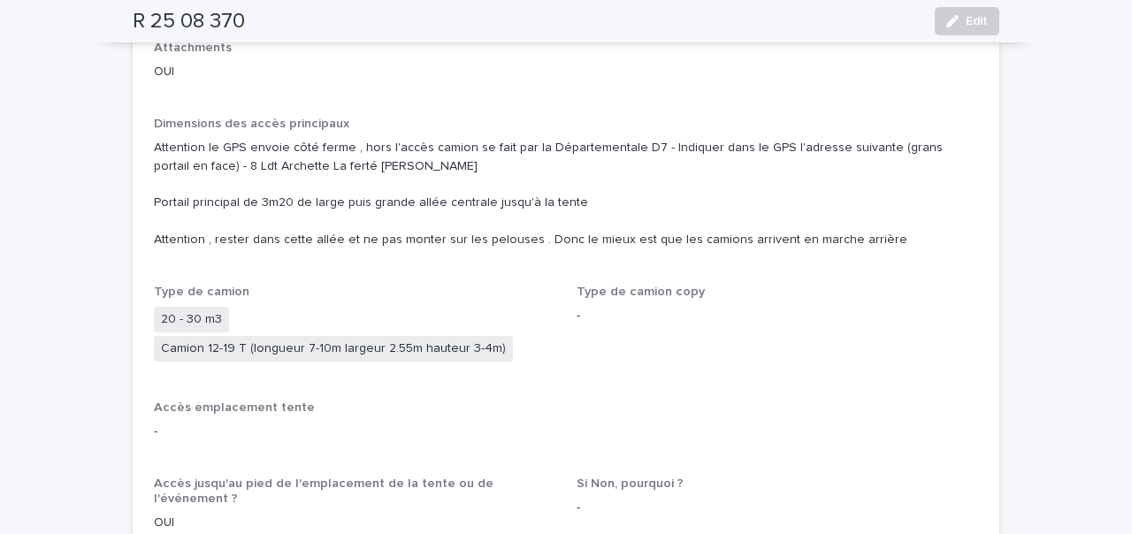
click at [154, 203] on p "Attention le GPS envoie côté ferme , hors l'accès camion se fait par la Départe…" at bounding box center [566, 194] width 824 height 111
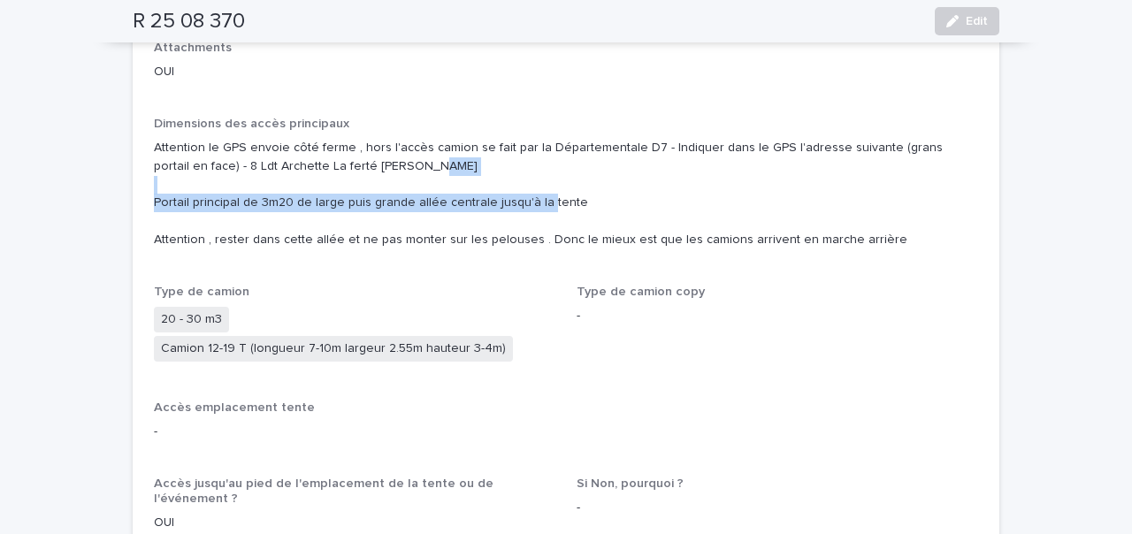
drag, startPoint x: 149, startPoint y: 167, endPoint x: 517, endPoint y: 195, distance: 368.1
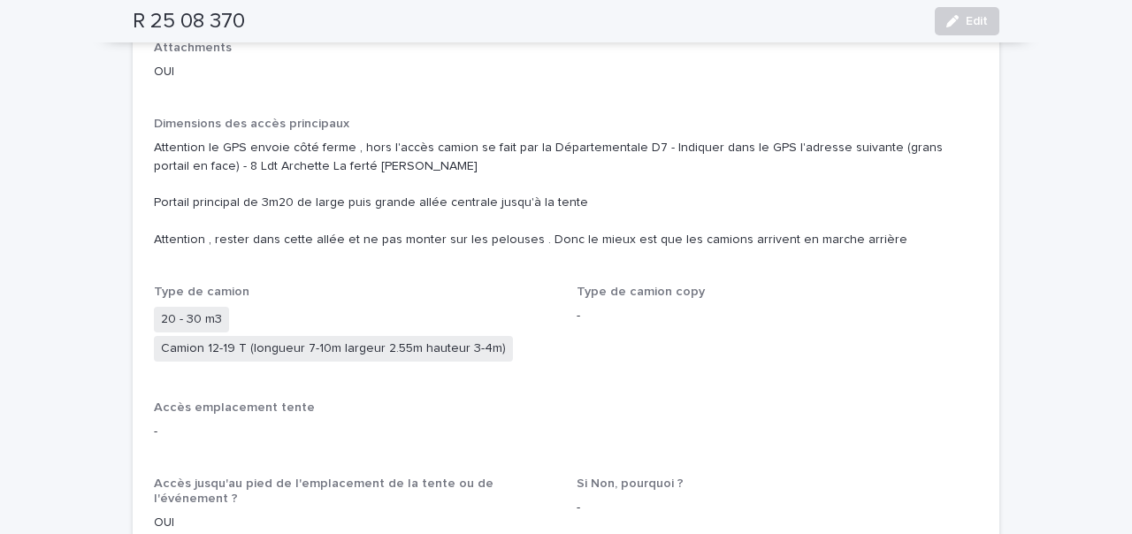
click at [514, 195] on p "Attention le GPS envoie côté ferme , hors l'accès camion se fait par la Départe…" at bounding box center [566, 194] width 824 height 111
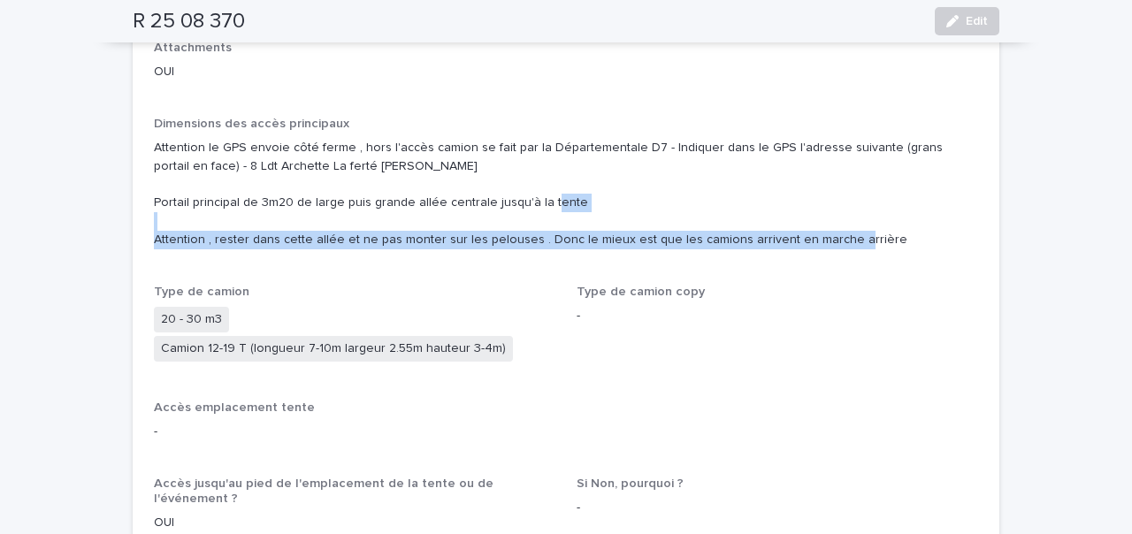
drag, startPoint x: 157, startPoint y: 205, endPoint x: 454, endPoint y: 228, distance: 297.2
click at [454, 228] on div "Dimensions des accès principaux Attention le GPS envoie côté ferme , hors l'acc…" at bounding box center [566, 190] width 824 height 147
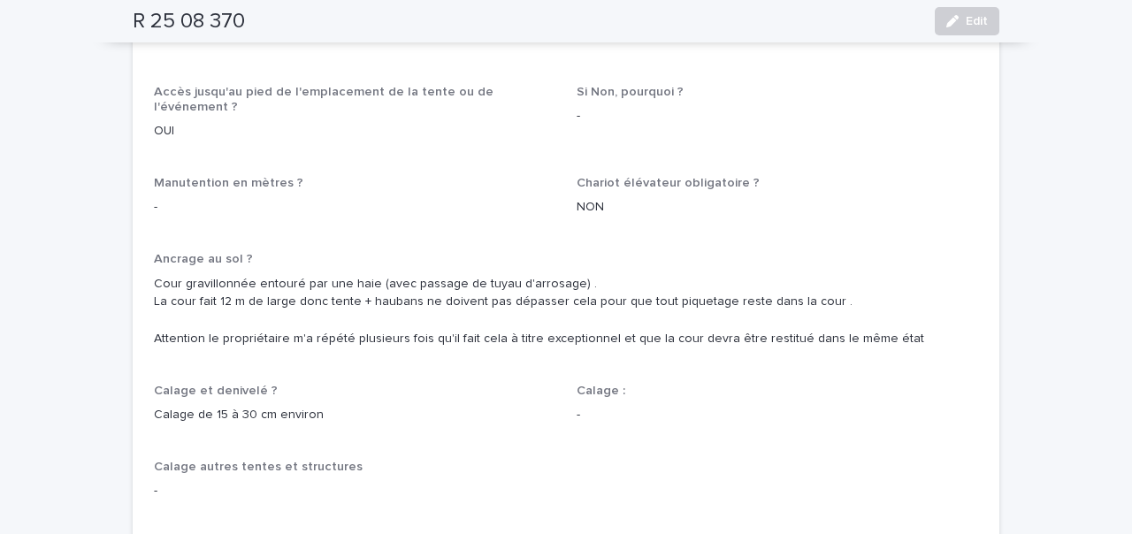
scroll to position [1177, 0]
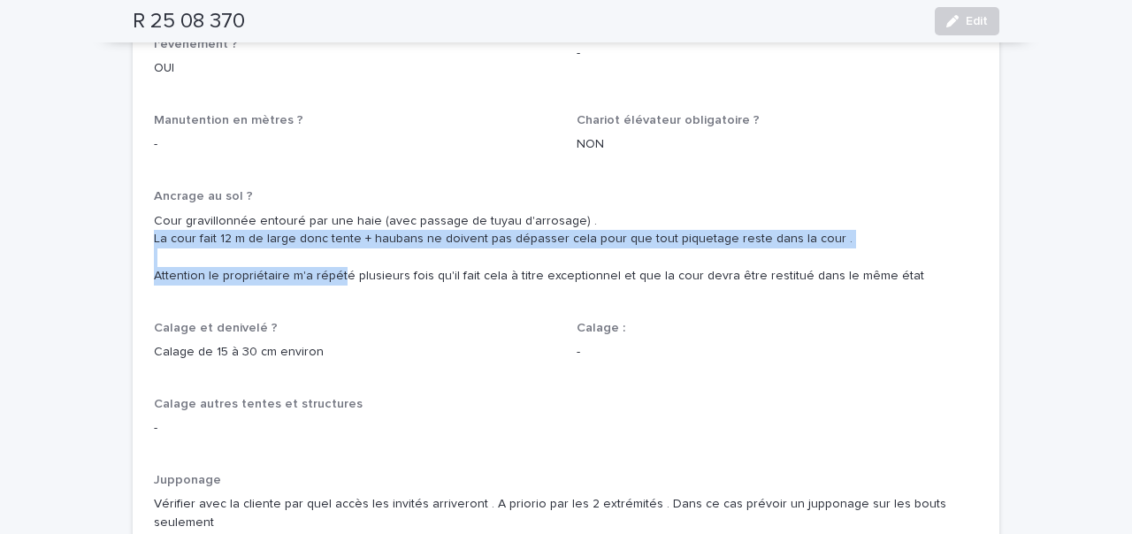
drag, startPoint x: 142, startPoint y: 193, endPoint x: 339, endPoint y: 223, distance: 198.7
click at [339, 223] on p "Cour gravillonnée entouré par une haie (avec passage de tuyau d'arrosage) . La …" at bounding box center [566, 248] width 824 height 73
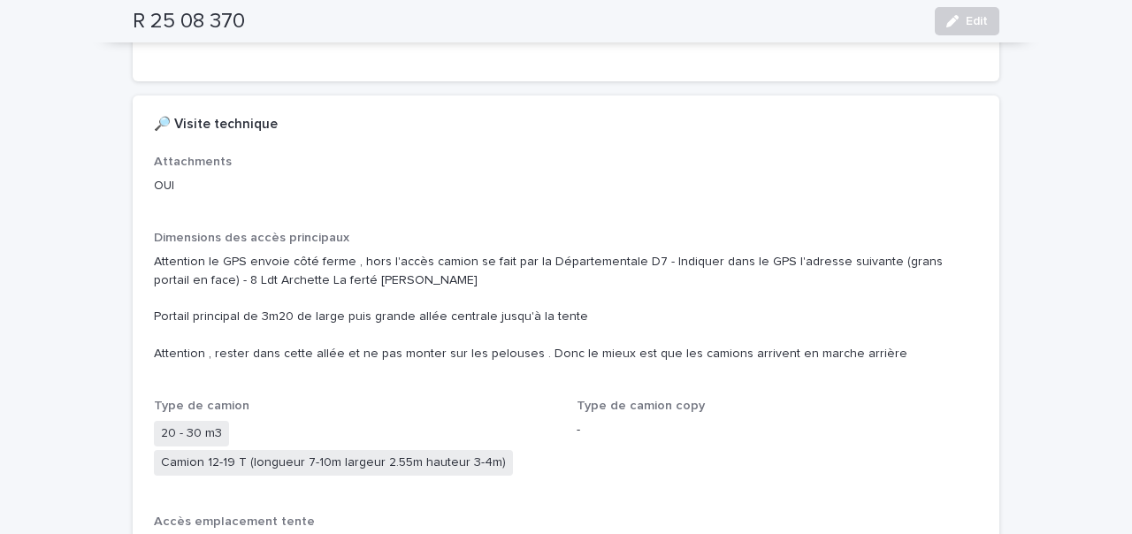
scroll to position [605, 0]
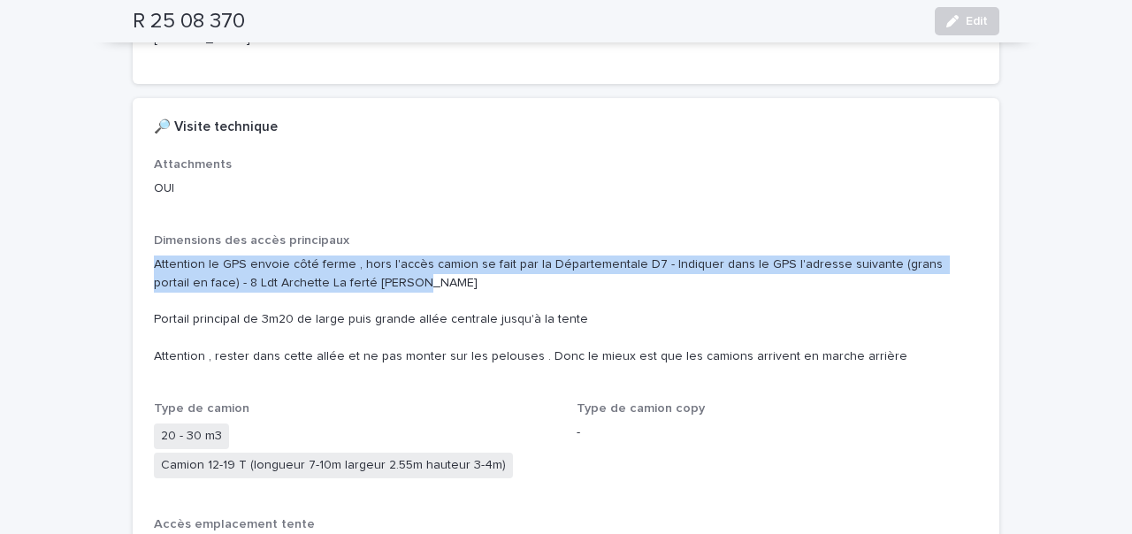
drag, startPoint x: 153, startPoint y: 226, endPoint x: 379, endPoint y: 251, distance: 227.0
copy p "Attention le GPS envoie côté ferme , hors l'accès camion se fait par la Départe…"
click at [316, 258] on p "Attention le GPS envoie côté ferme , hors l'accès camion se fait par la Départe…" at bounding box center [566, 311] width 824 height 111
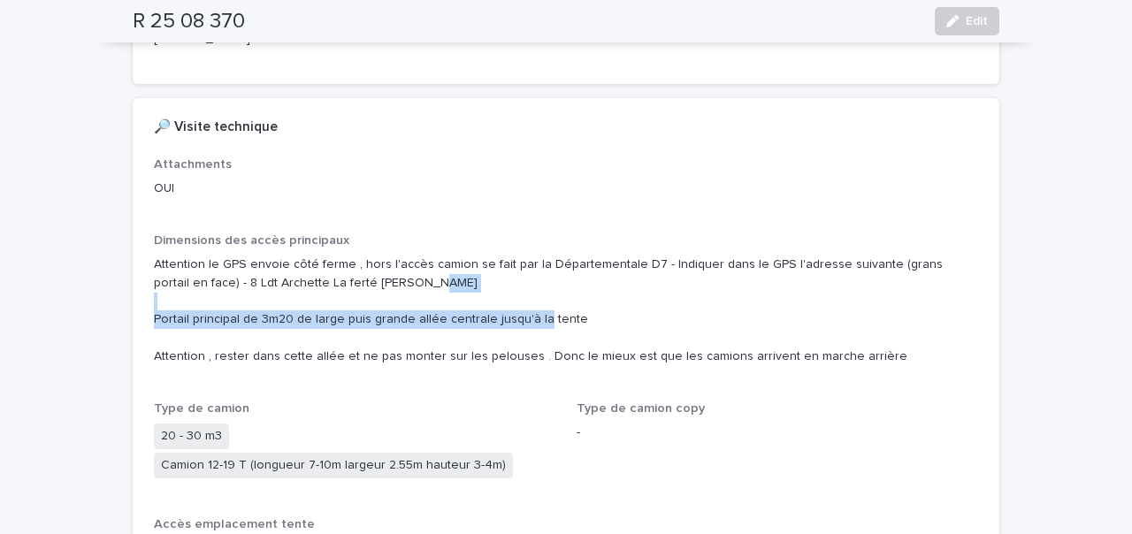
drag, startPoint x: 151, startPoint y: 284, endPoint x: 586, endPoint y: 293, distance: 435.3
copy p "Portail principal de 3m20 de large puis grande allée centrale jusqu'à la tente"
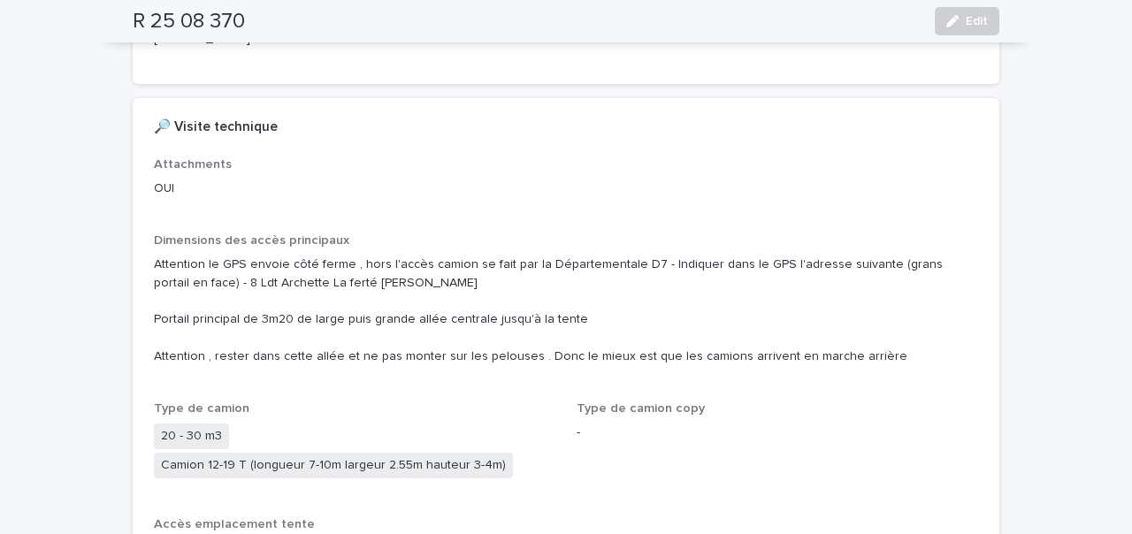
click at [356, 269] on p "Attention le GPS envoie côté ferme , hors l'accès camion se fait par la Départe…" at bounding box center [566, 311] width 824 height 111
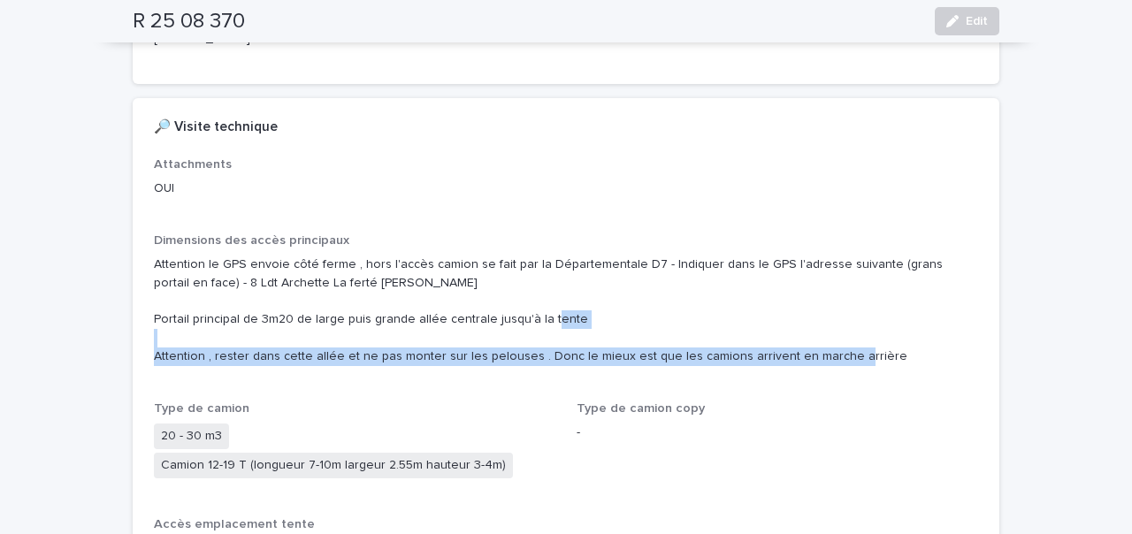
drag, startPoint x: 154, startPoint y: 321, endPoint x: 872, endPoint y: 334, distance: 718.4
click at [872, 334] on div "Dimensions des accès principaux Attention le GPS envoie côté ferme , hors l'acc…" at bounding box center [566, 307] width 824 height 147
copy p "Attention , rester dans cette allée et ne pas monter sur les pelouses . Donc le…"
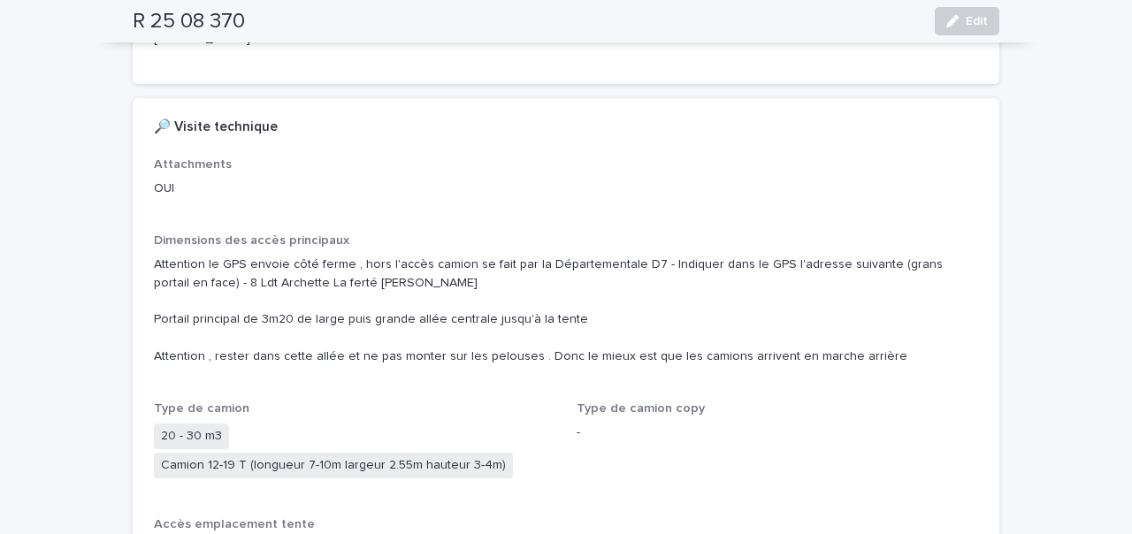
click at [391, 276] on p "Attention le GPS envoie côté ferme , hors l'accès camion se fait par la Départe…" at bounding box center [566, 311] width 824 height 111
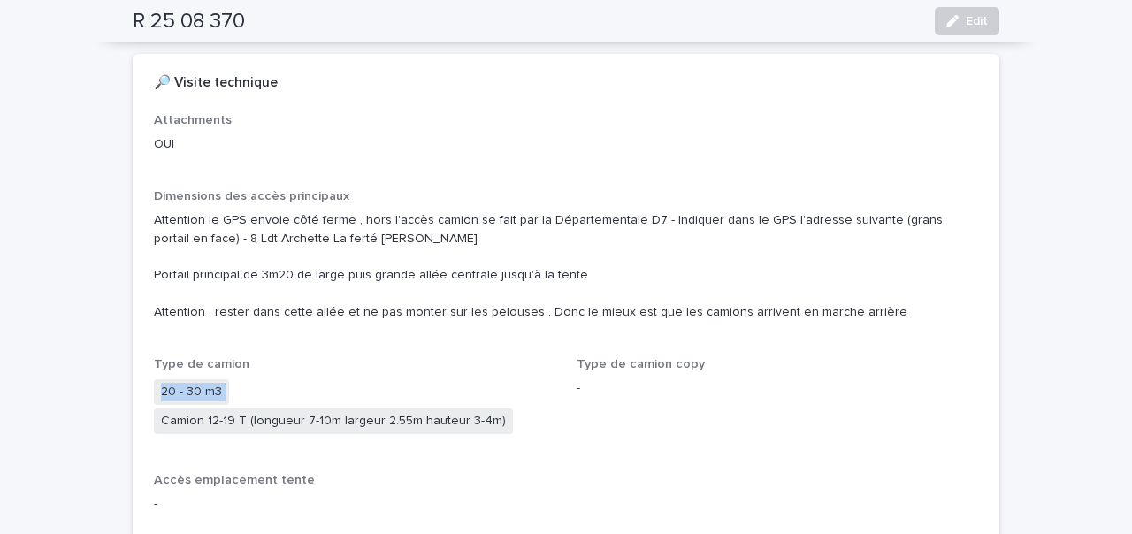
drag, startPoint x: 255, startPoint y: 349, endPoint x: 151, endPoint y: 349, distance: 103.5
copy span "20 - 30 m3"
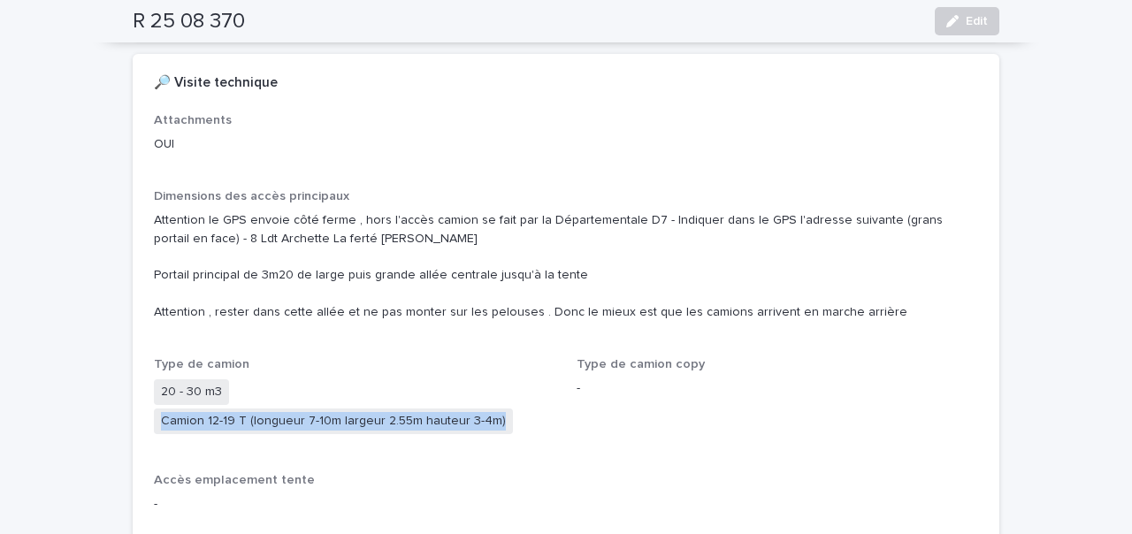
drag, startPoint x: 514, startPoint y: 387, endPoint x: 150, endPoint y: 375, distance: 363.8
copy span "Camion 12-19 T (longueur 7-10m largeur 2.55m hauteur 3-4m)"
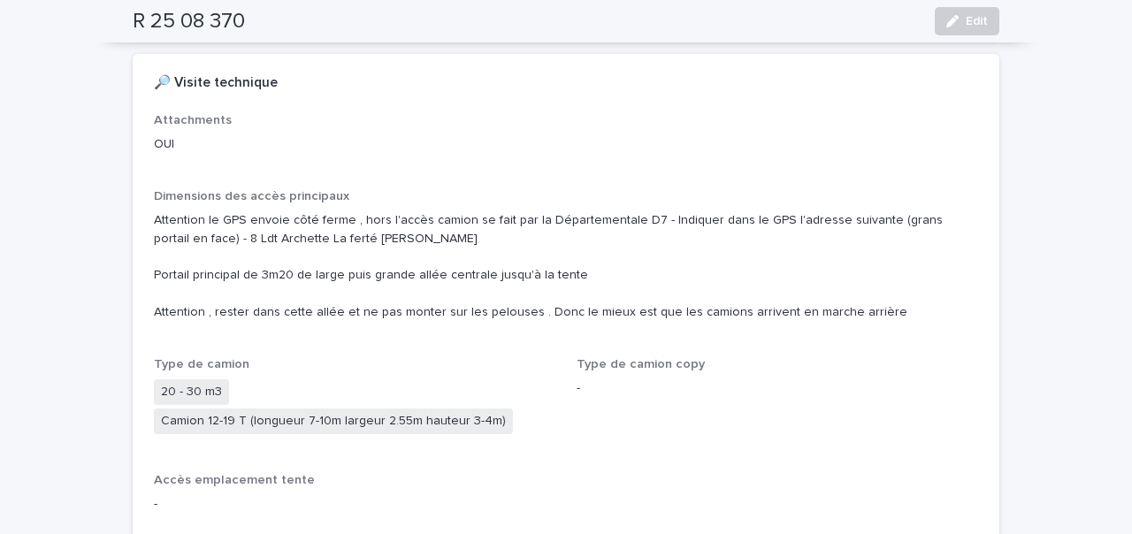
click at [433, 357] on p "Type de camion" at bounding box center [355, 364] width 402 height 15
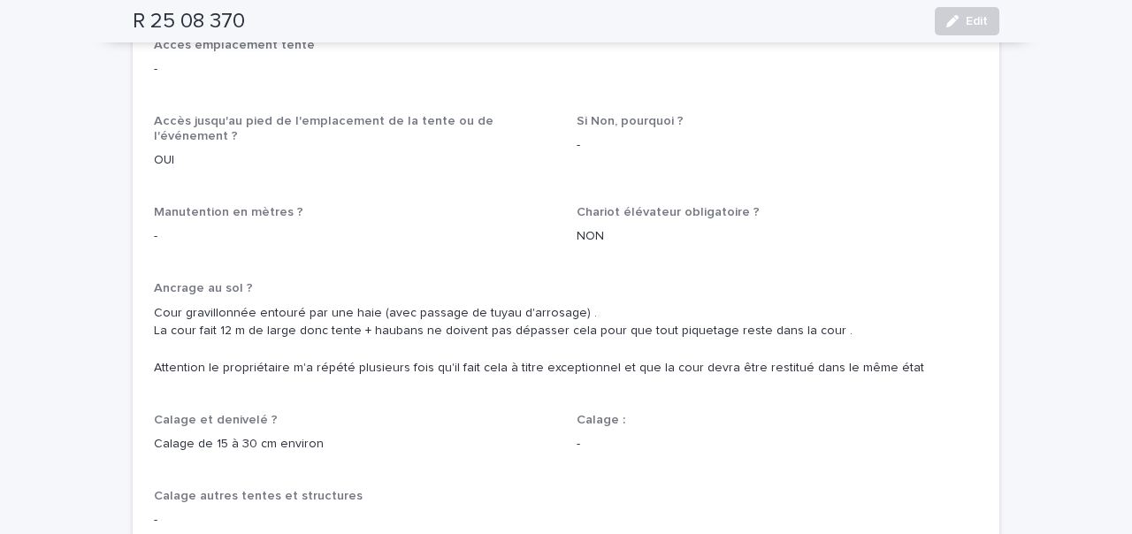
scroll to position [1106, 0]
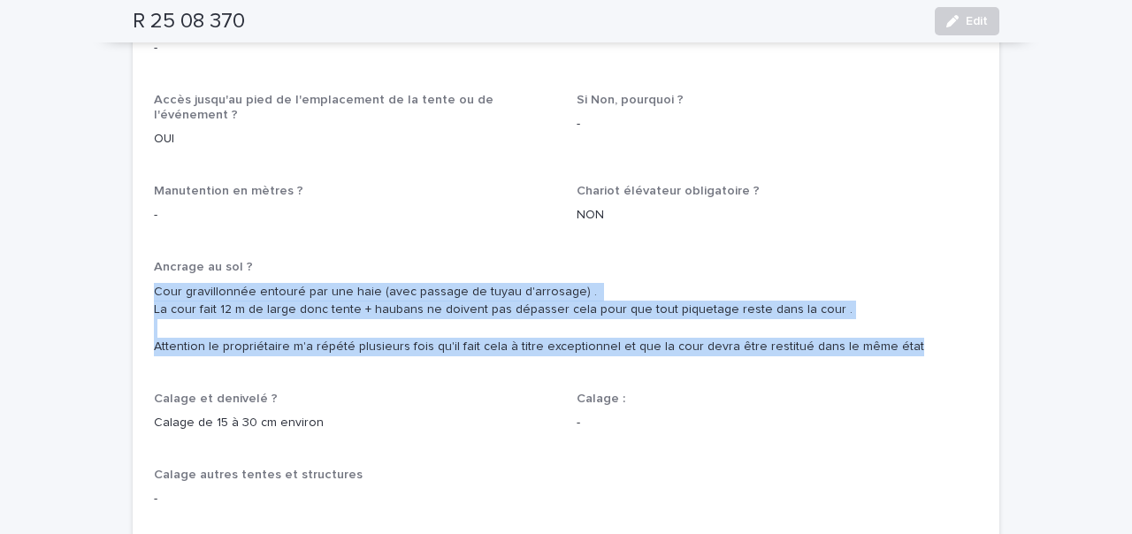
drag, startPoint x: 154, startPoint y: 241, endPoint x: 887, endPoint y: 307, distance: 736.3
click at [887, 307] on div "Ancrage au sol ? Cour gravillonnée entouré par une haie (avec passage de tuyau …" at bounding box center [566, 315] width 824 height 110
copy p "Cour gravillonnée entouré par une haie (avec passage de tuyau d'arrosage) . La …"
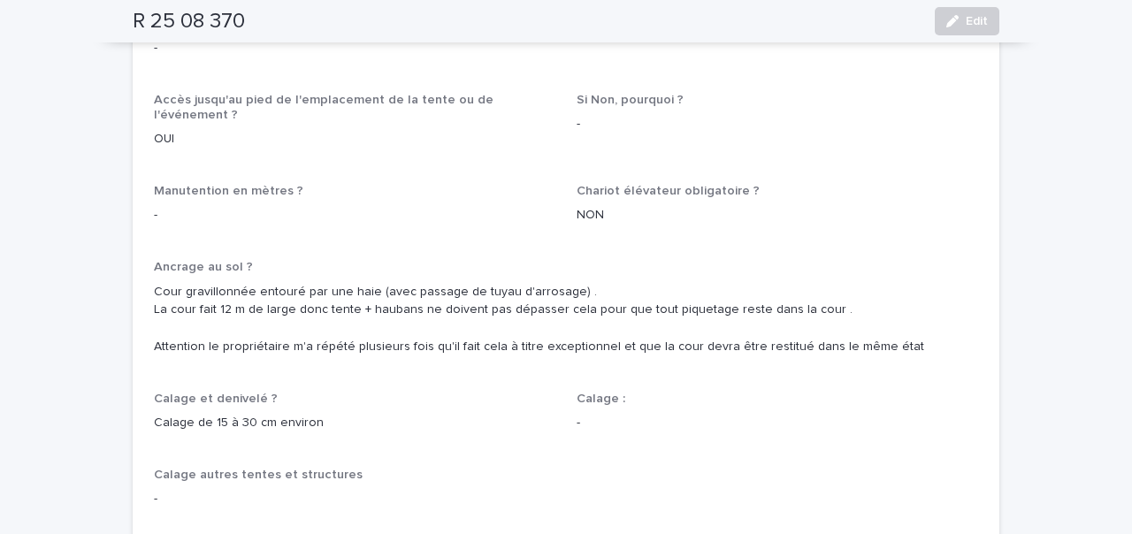
click at [372, 414] on p "Calage de 15 à 30 cm environ" at bounding box center [355, 423] width 402 height 19
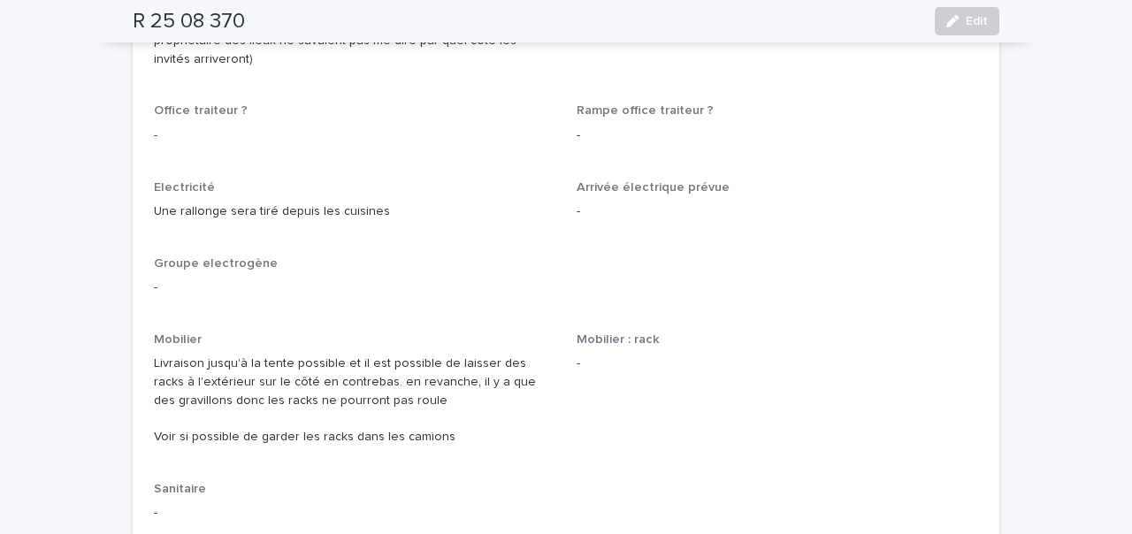
scroll to position [1849, 0]
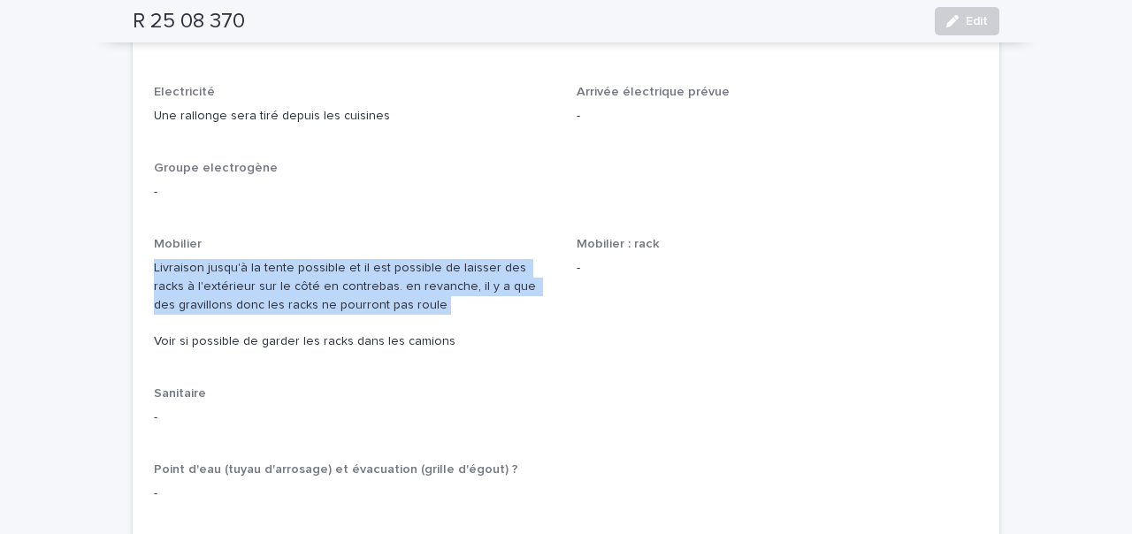
drag, startPoint x: 152, startPoint y: 176, endPoint x: 365, endPoint y: 233, distance: 220.6
click at [365, 233] on div "Attachments OUI Dimensions des accès principaux Attention le GPS envoie côté fe…" at bounding box center [566, 330] width 867 height 2832
copy p "Livraison jusqu'à la tente possible et il est possible de laisser des racks à l…"
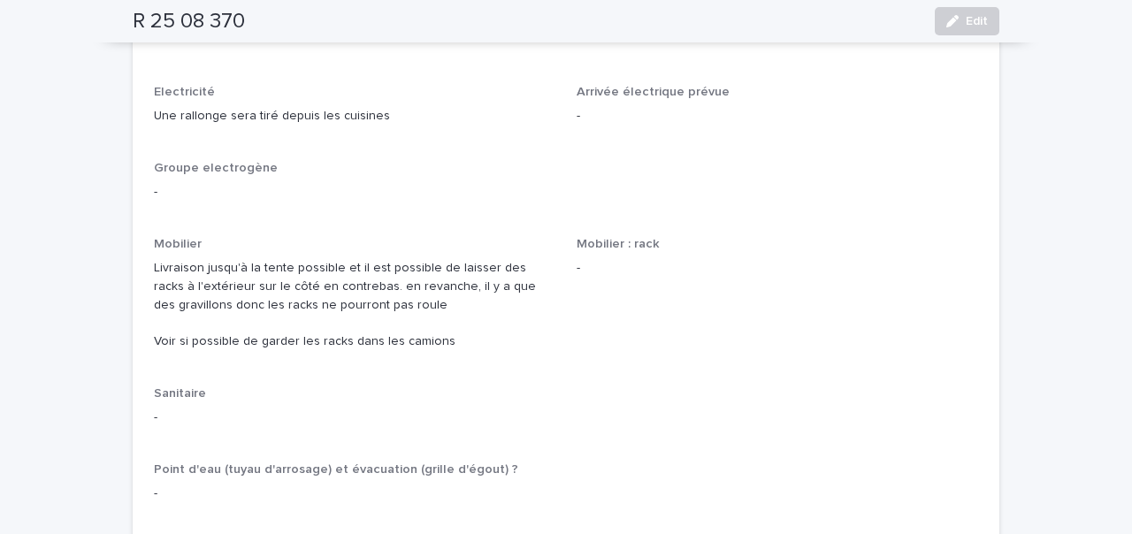
click at [344, 409] on p "-" at bounding box center [566, 418] width 824 height 19
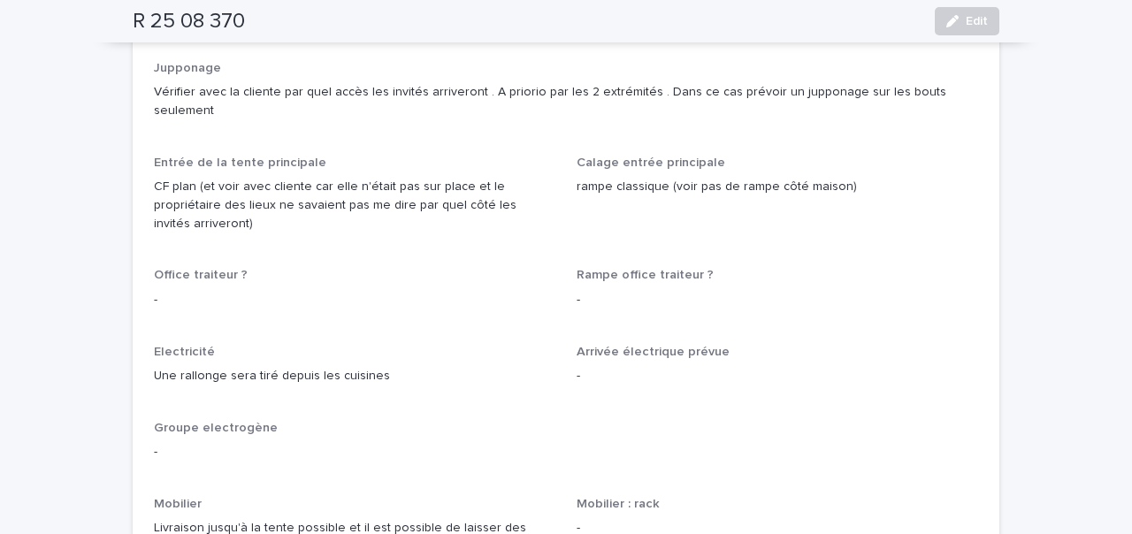
scroll to position [1763, 0]
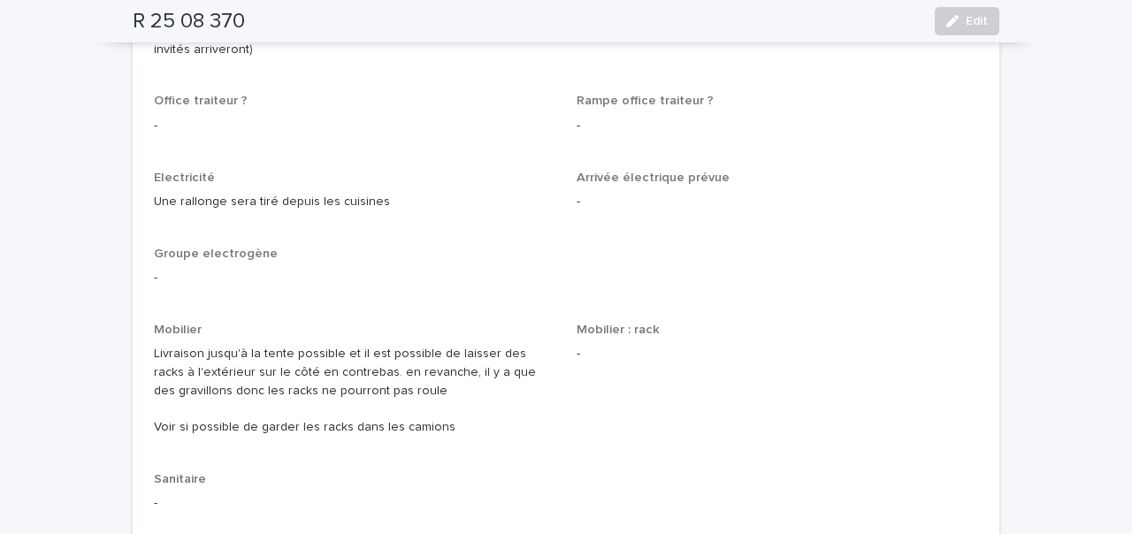
drag, startPoint x: 503, startPoint y: 339, endPoint x: 144, endPoint y: 338, distance: 359.1
click at [144, 338] on div "Attachments OUI Dimensions des accès principaux Attention le GPS envoie côté fe…" at bounding box center [566, 416] width 867 height 2832
copy p "Voir si possible de garder les racks dans les camions"
click at [386, 234] on div "Attachments OUI Dimensions des accès principaux Attention le GPS envoie côté fe…" at bounding box center [566, 405] width 824 height 2810
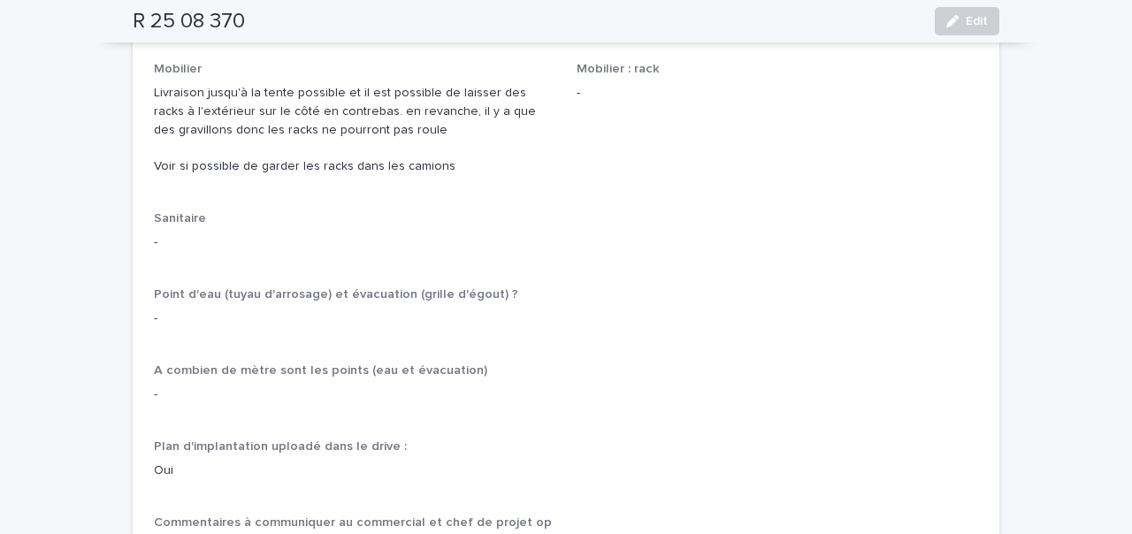
scroll to position [2087, 0]
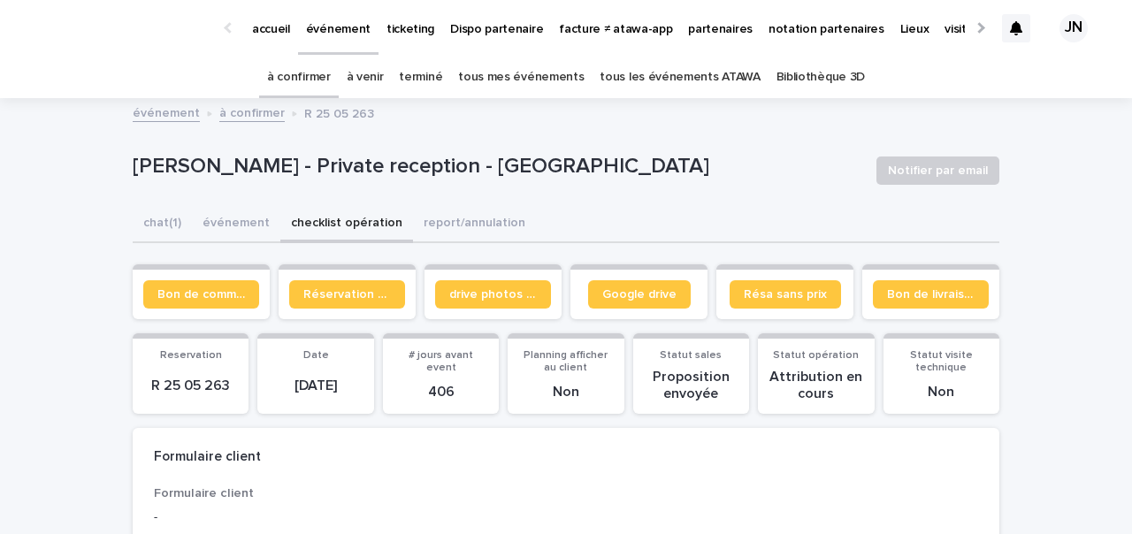
click at [305, 75] on link "à confirmer" at bounding box center [299, 78] width 64 height 42
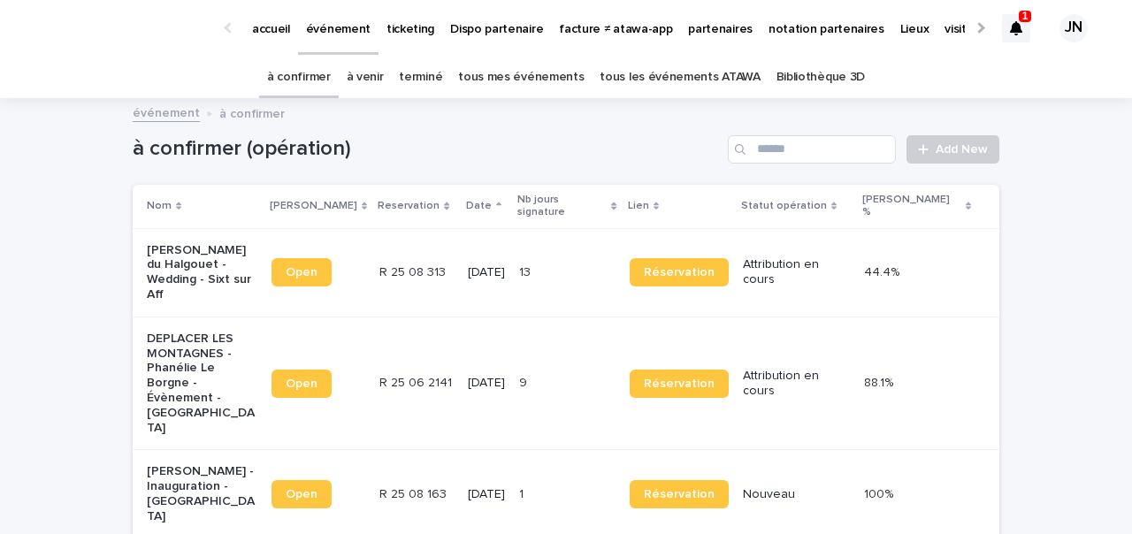
click at [379, 67] on link "à venir" at bounding box center [365, 78] width 37 height 42
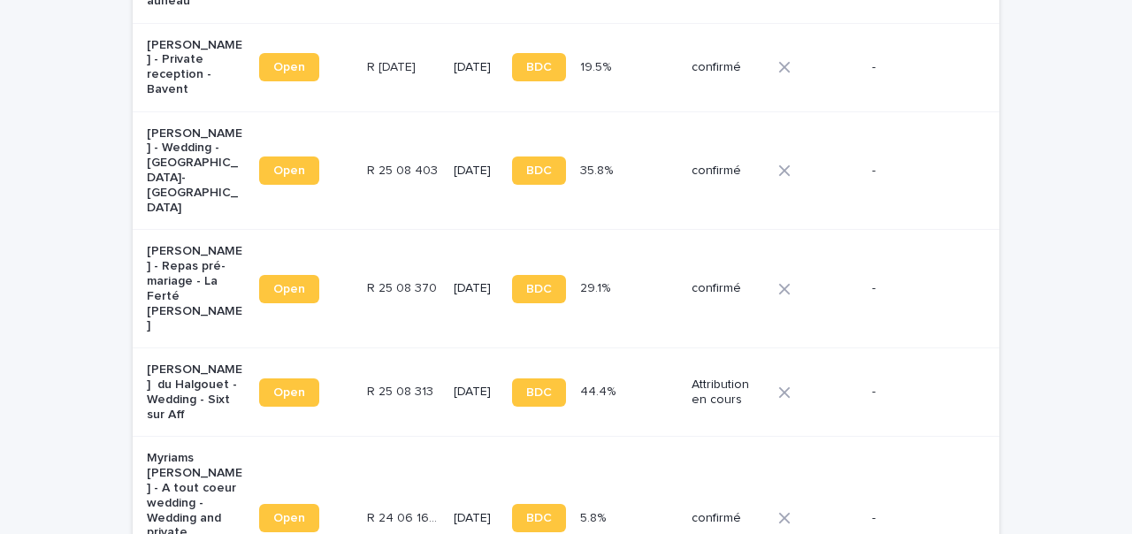
scroll to position [764, 0]
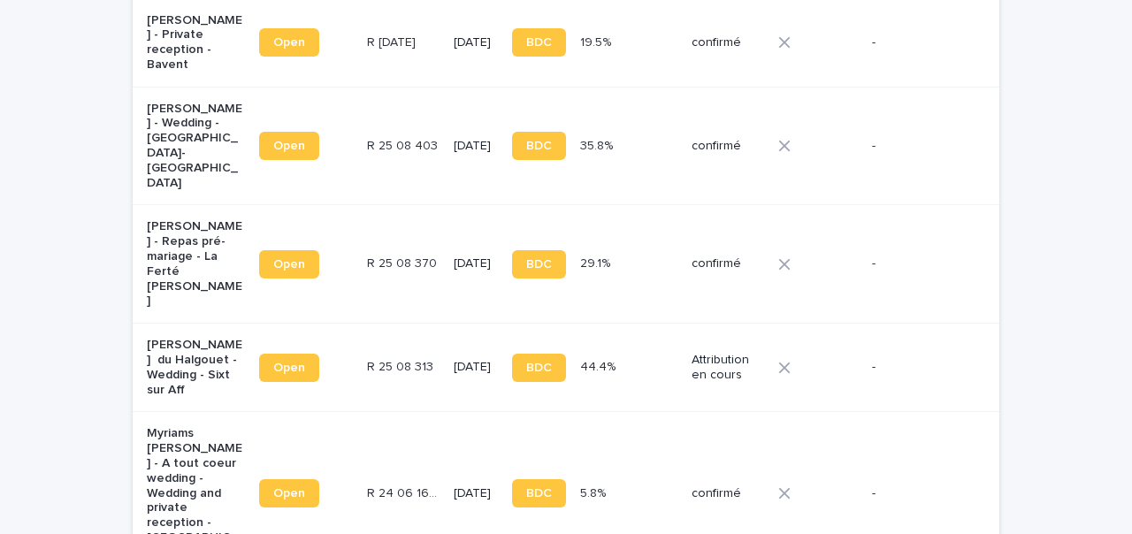
click at [205, 219] on p "[PERSON_NAME] - Repas pré-mariage - La Ferté [PERSON_NAME]" at bounding box center [196, 263] width 98 height 89
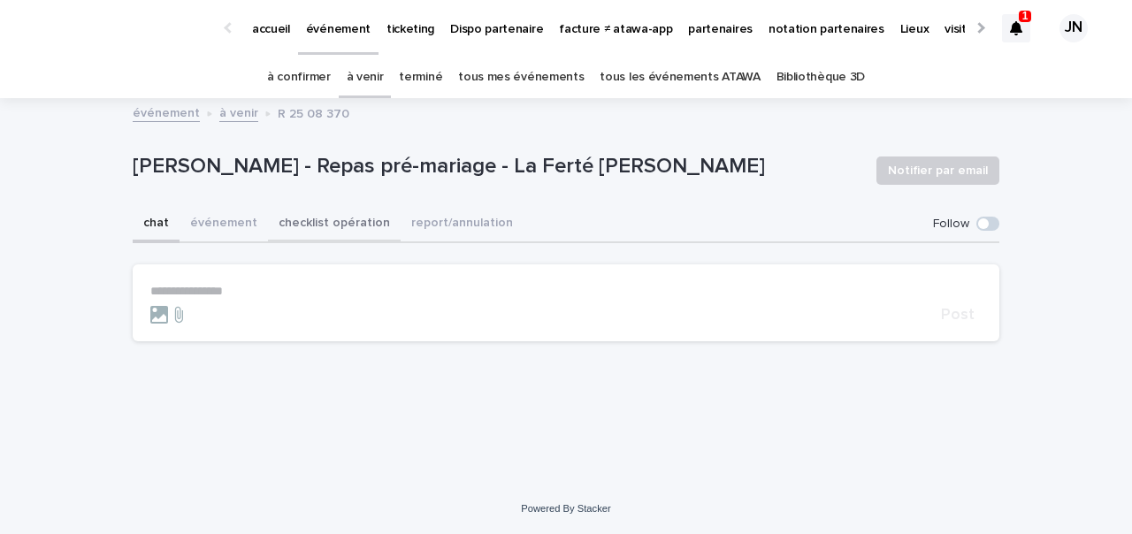
click at [314, 229] on button "checklist opération" at bounding box center [334, 224] width 133 height 37
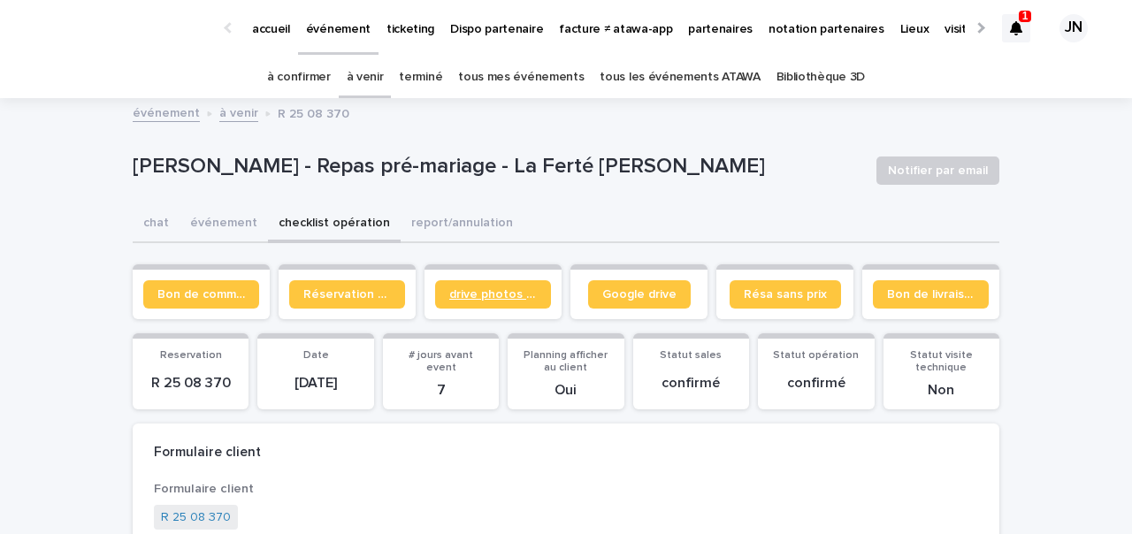
click at [491, 287] on link "drive photos coordinateur" at bounding box center [493, 294] width 116 height 28
click at [318, 87] on link "à confirmer" at bounding box center [299, 78] width 64 height 42
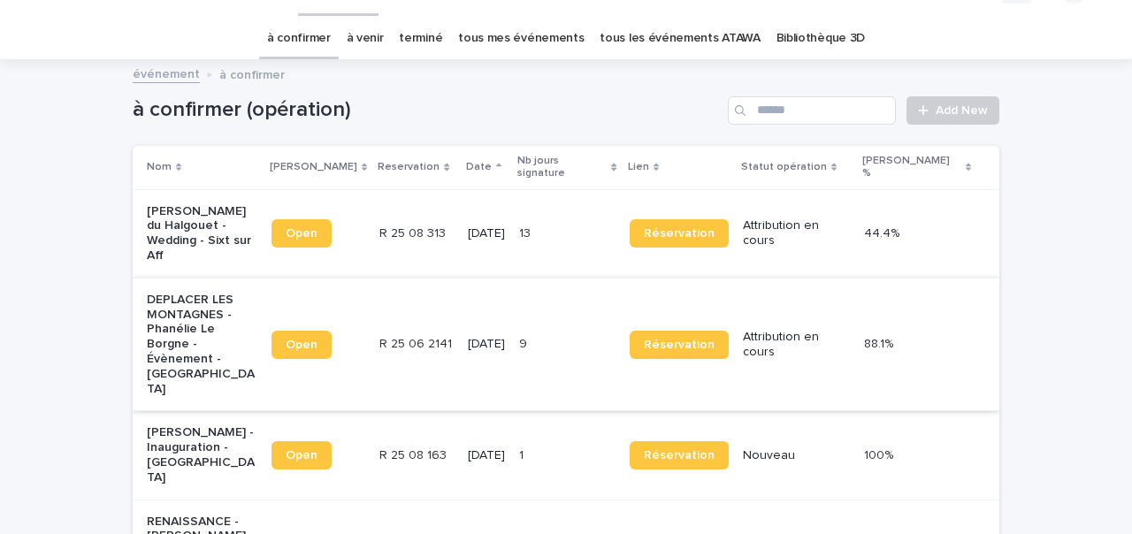
scroll to position [46, 0]
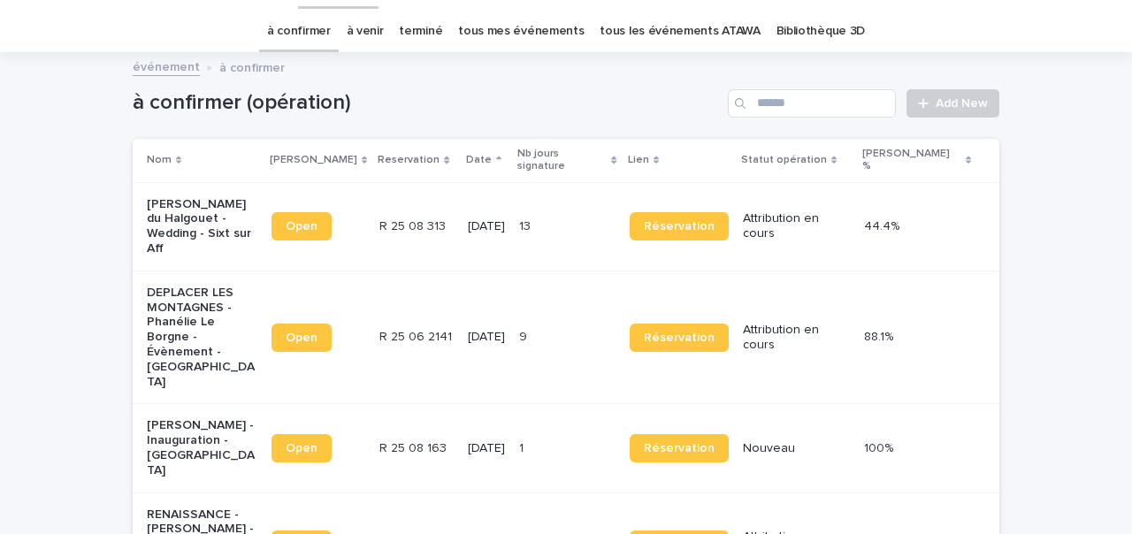
click at [436, 216] on p "R 25 08 313" at bounding box center [414, 225] width 70 height 19
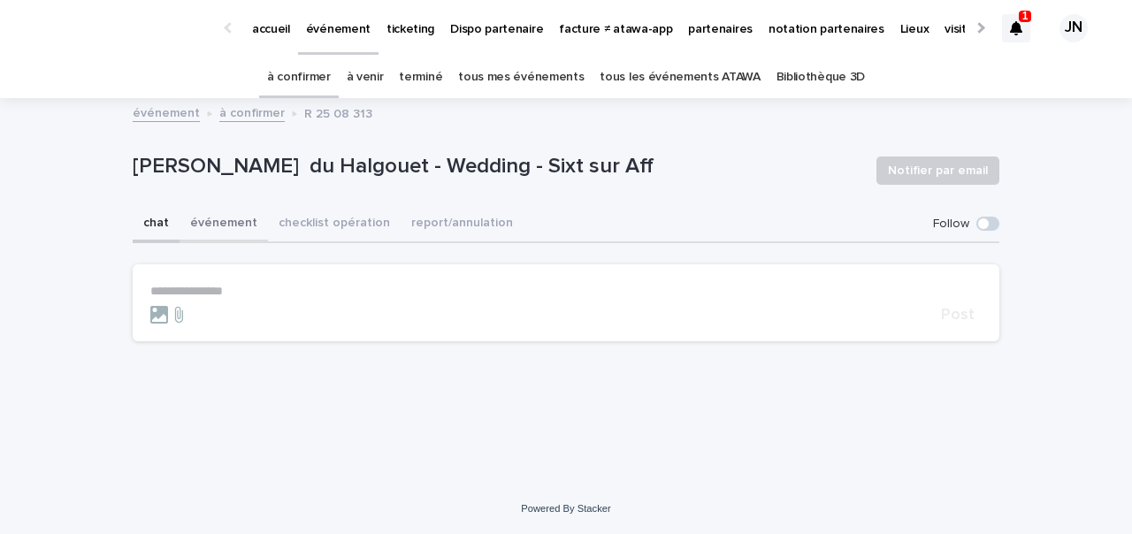
click at [243, 221] on button "événement" at bounding box center [224, 224] width 88 height 37
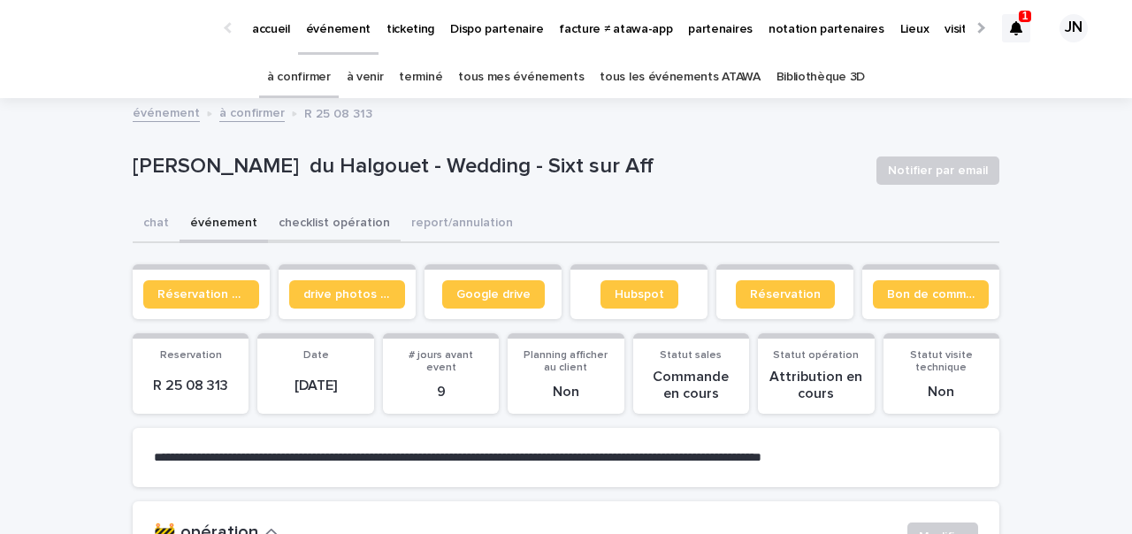
click at [326, 225] on button "checklist opération" at bounding box center [334, 224] width 133 height 37
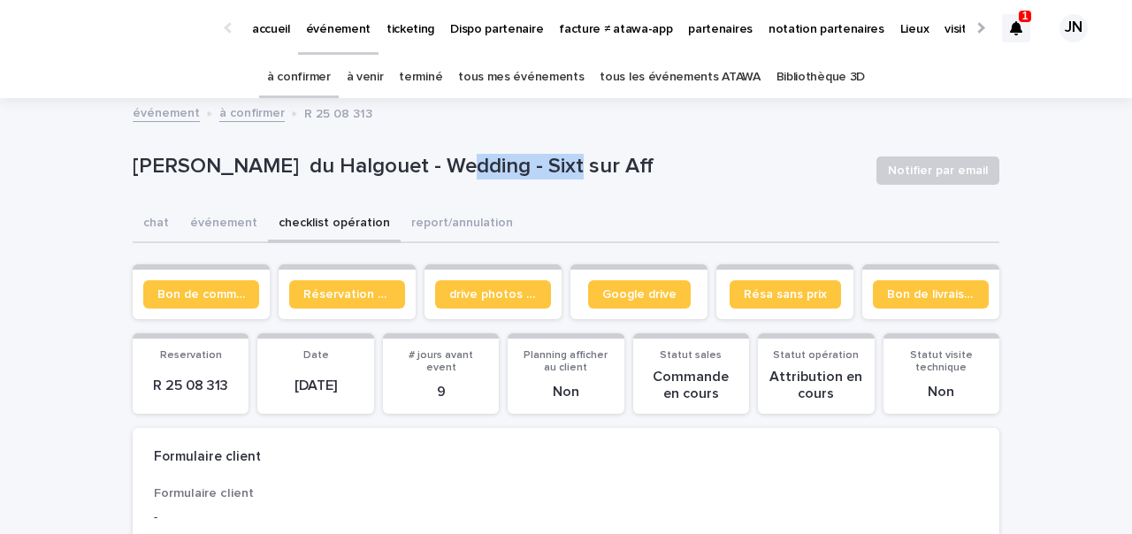
drag, startPoint x: 429, startPoint y: 166, endPoint x: 586, endPoint y: 166, distance: 157.5
click at [586, 166] on p "[PERSON_NAME] du Halgouet - Wedding - Sixt sur Aff" at bounding box center [498, 167] width 730 height 26
copy p "Sixt sur Aff"
click at [615, 184] on div "[PERSON_NAME] du Halgouet - Wedding - Sixt sur Aff" at bounding box center [498, 170] width 730 height 33
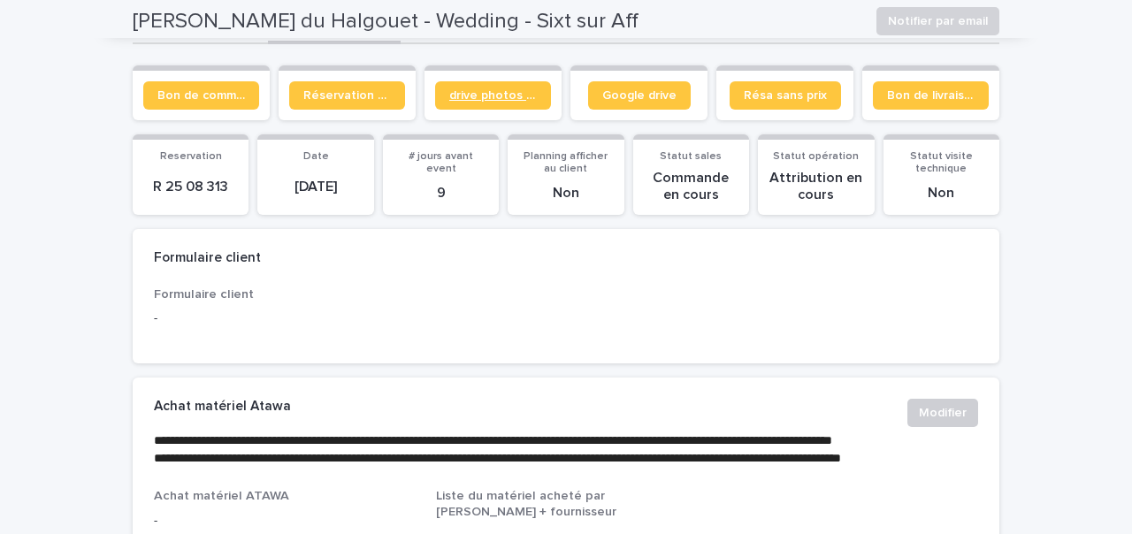
scroll to position [179, 0]
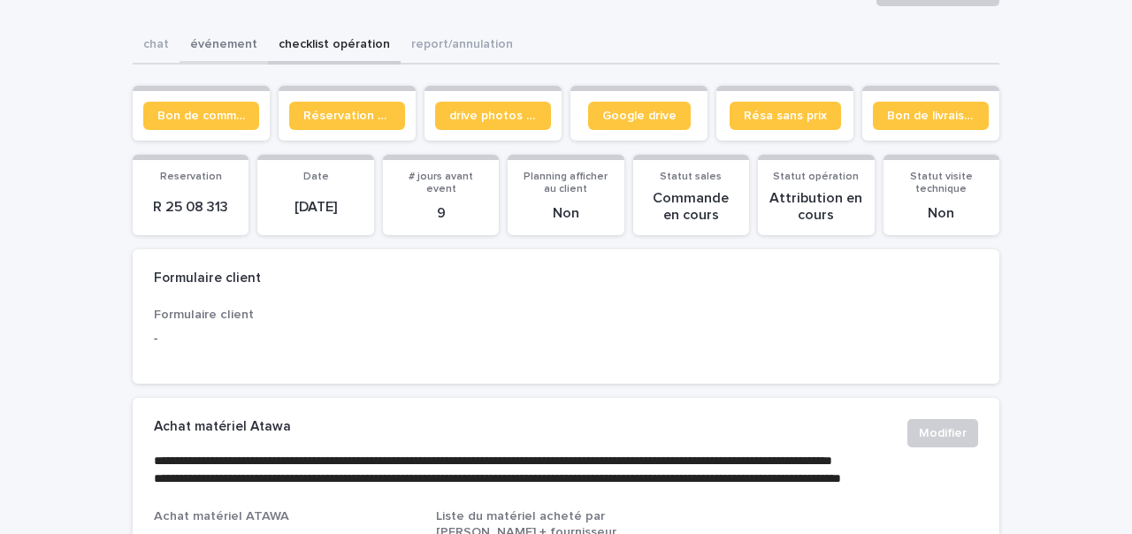
click at [232, 28] on button "événement" at bounding box center [224, 45] width 88 height 37
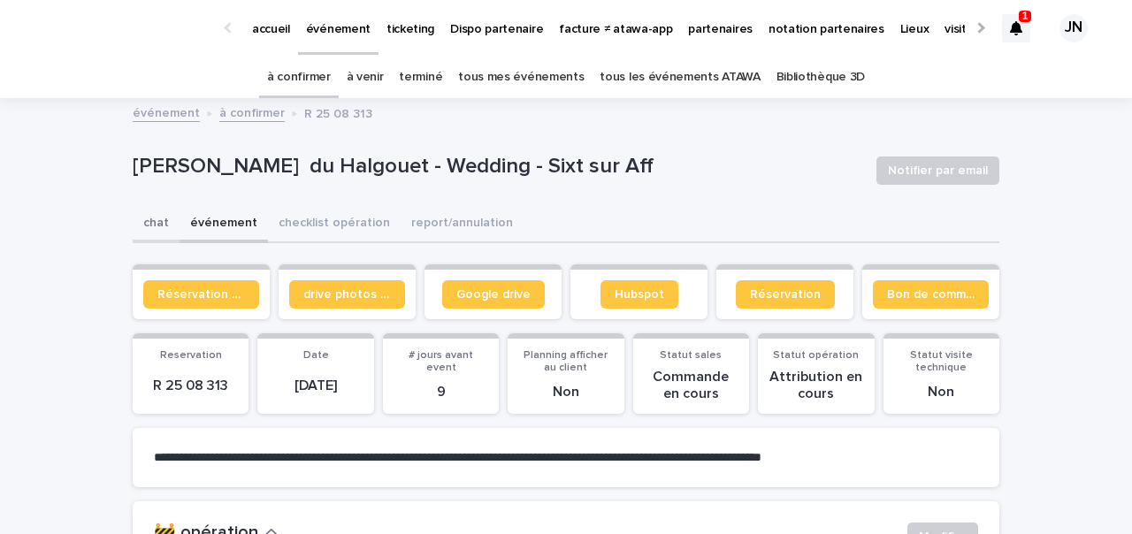
click at [142, 219] on button "chat" at bounding box center [156, 224] width 47 height 37
